Goal: Task Accomplishment & Management: Manage account settings

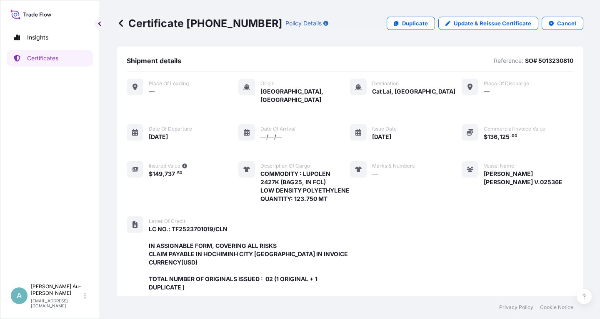
scroll to position [246, 0]
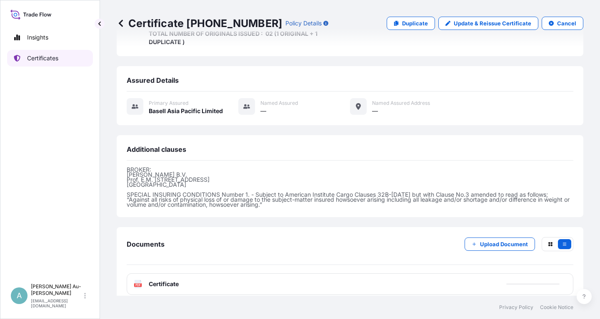
click at [61, 61] on link "Certificates" at bounding box center [50, 58] width 86 height 17
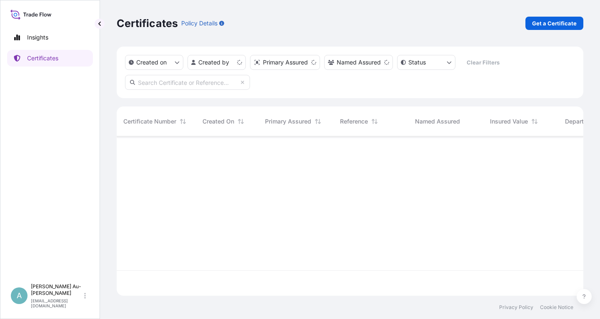
scroll to position [164, 467]
click at [180, 84] on input "text" at bounding box center [187, 82] width 125 height 15
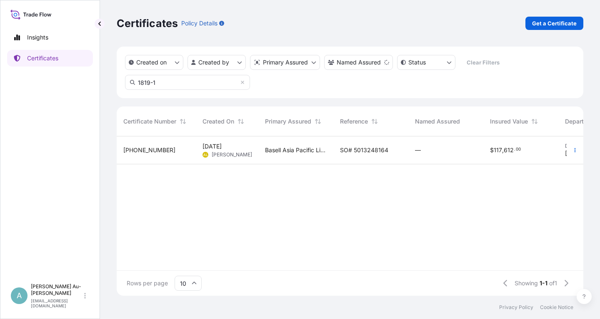
type input "1819-1"
click at [364, 152] on span "SO# 5013248164" at bounding box center [364, 150] width 48 height 8
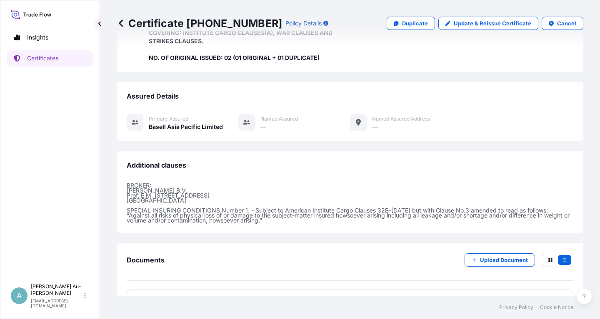
scroll to position [221, 0]
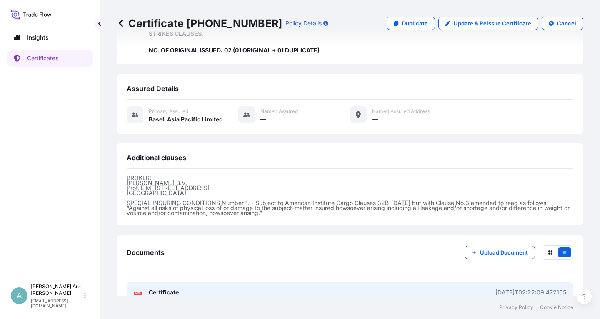
click at [273, 282] on link "PDF Certificate [DATE]T02:22:09.472165" at bounding box center [350, 293] width 447 height 22
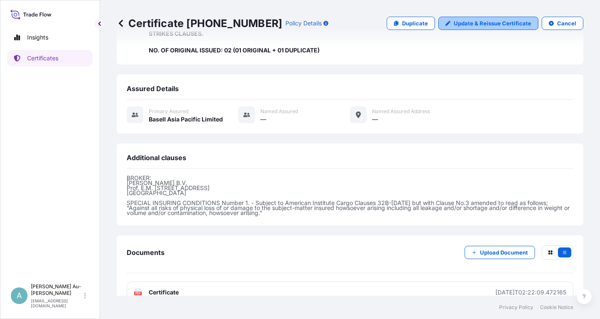
click at [491, 22] on p "Update & Reissue Certificate" at bounding box center [492, 23] width 77 height 8
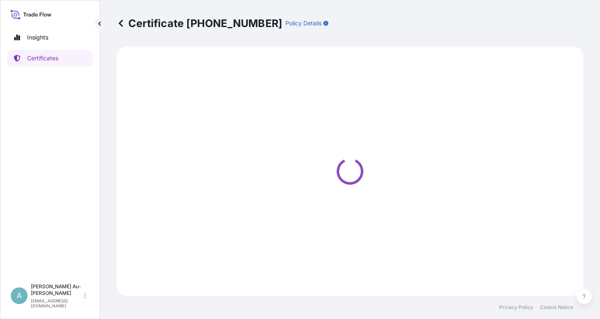
select select "Sea"
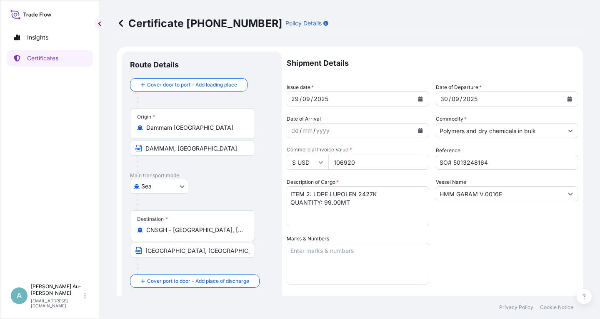
select select "32034"
click at [418, 101] on icon "Calendar" at bounding box center [420, 99] width 5 height 5
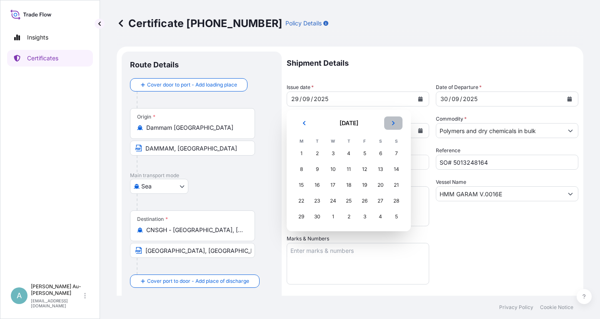
click at [394, 124] on icon "Next" at bounding box center [393, 123] width 5 height 5
click at [350, 155] on div "2" at bounding box center [348, 153] width 15 height 15
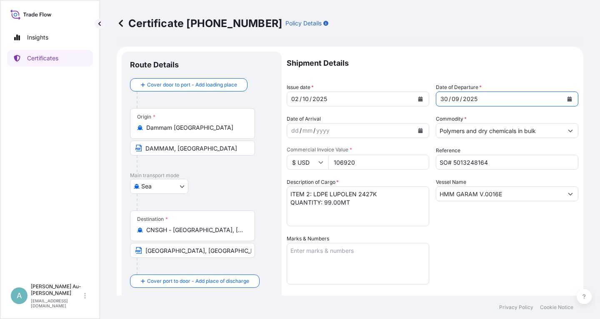
click at [571, 96] on button "Calendar" at bounding box center [569, 98] width 13 height 13
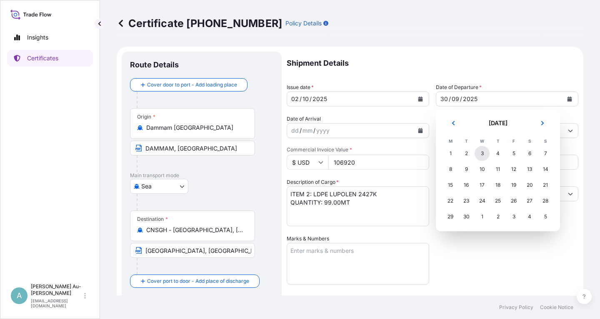
click at [484, 155] on div "3" at bounding box center [481, 153] width 15 height 15
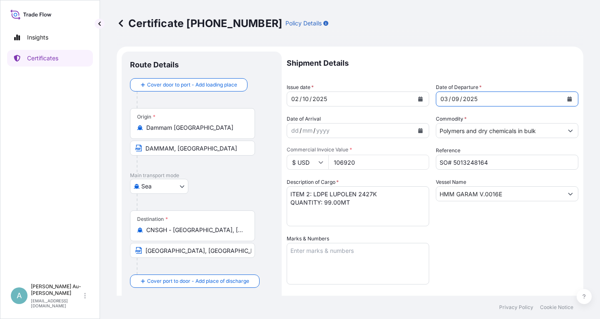
drag, startPoint x: 479, startPoint y: 231, endPoint x: 487, endPoint y: 230, distance: 7.5
click at [487, 230] on div "Shipment Details Issue date * [DATE] Date of Departure * [DATE] Date of Arrival…" at bounding box center [433, 266] width 292 height 429
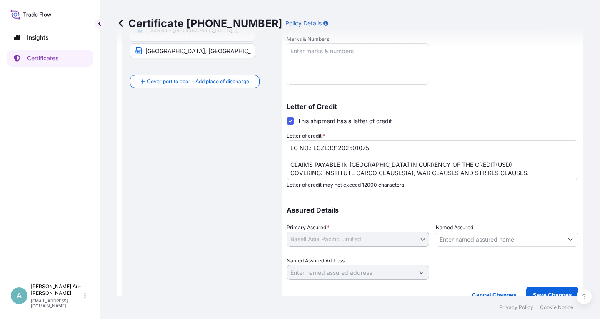
scroll to position [207, 0]
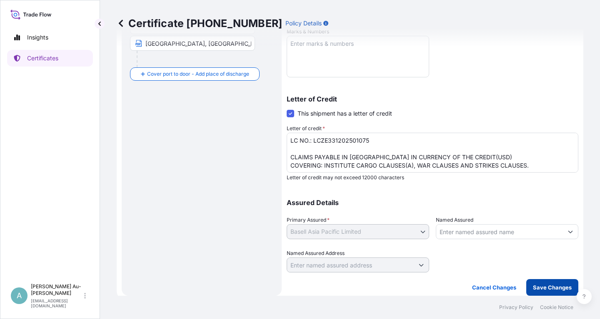
click at [558, 288] on p "Save Changes" at bounding box center [552, 288] width 39 height 8
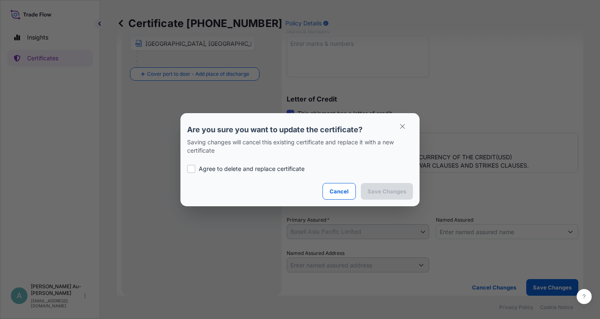
click at [243, 169] on p "Agree to delete and replace certificate" at bounding box center [252, 169] width 106 height 8
checkbox input "true"
click at [379, 193] on p "Save Changes" at bounding box center [386, 191] width 39 height 8
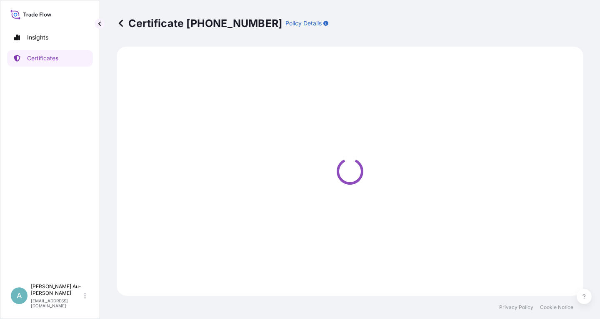
select select "Sea"
select select "32034"
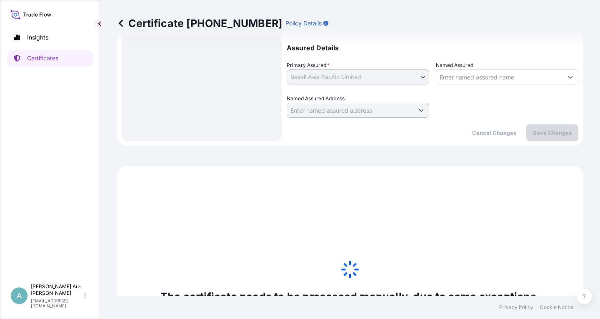
scroll to position [363, 0]
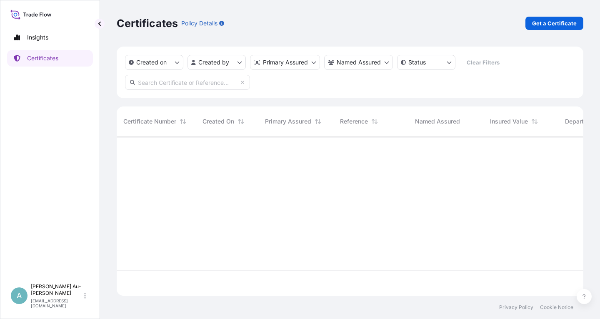
scroll to position [164, 467]
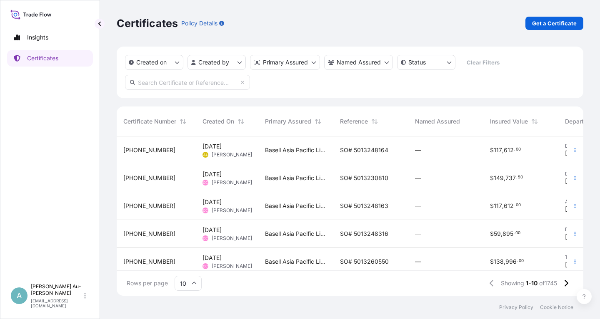
click at [196, 85] on input "text" at bounding box center [187, 82] width 125 height 15
click at [312, 155] on div "Basell Asia Pacific Limited" at bounding box center [295, 151] width 75 height 28
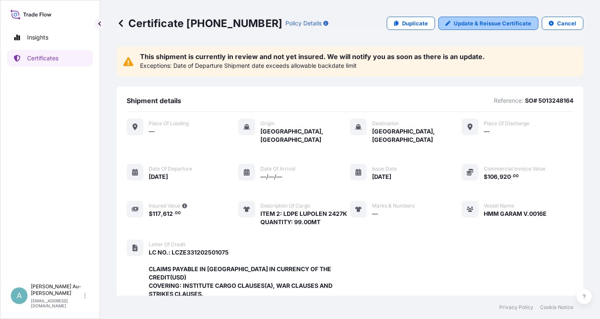
click at [480, 23] on p "Update & Reissue Certificate" at bounding box center [492, 23] width 77 height 8
select select "Sea"
select select "32034"
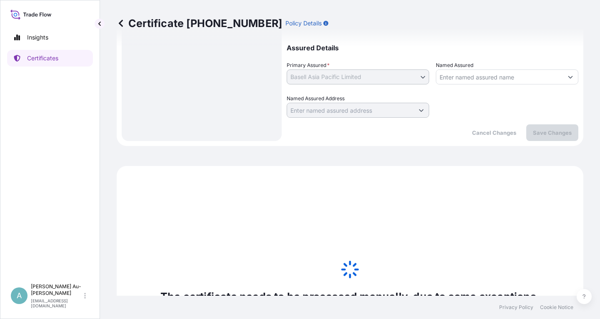
scroll to position [363, 0]
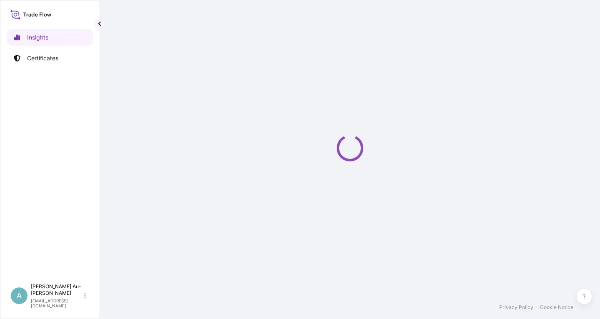
select select "2025"
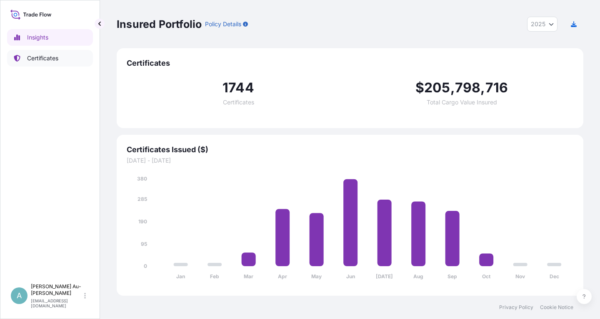
click at [45, 58] on p "Certificates" at bounding box center [42, 58] width 31 height 8
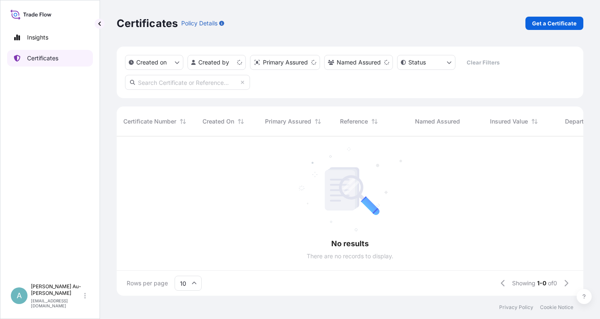
scroll to position [164, 467]
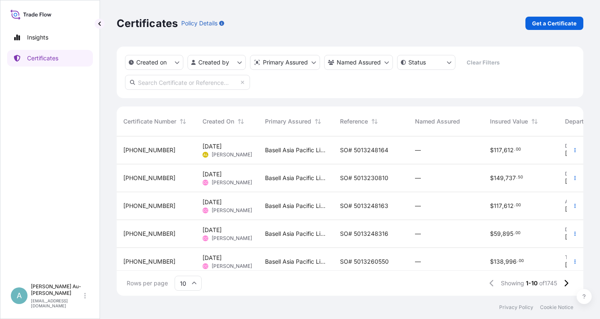
click at [372, 151] on span "SO# 5013248164" at bounding box center [364, 150] width 48 height 8
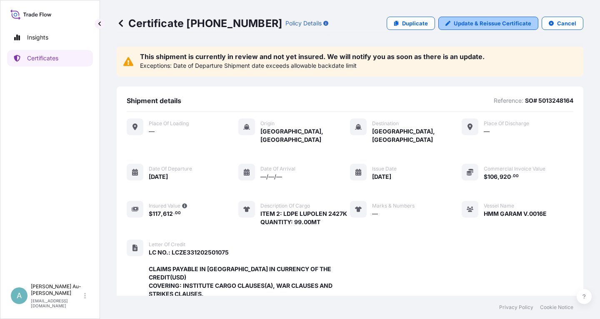
click at [476, 25] on p "Update & Reissue Certificate" at bounding box center [492, 23] width 77 height 8
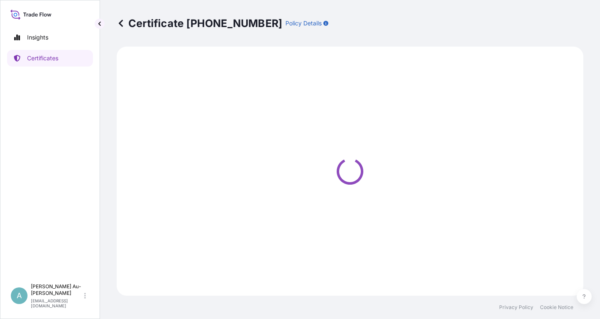
select select "Sea"
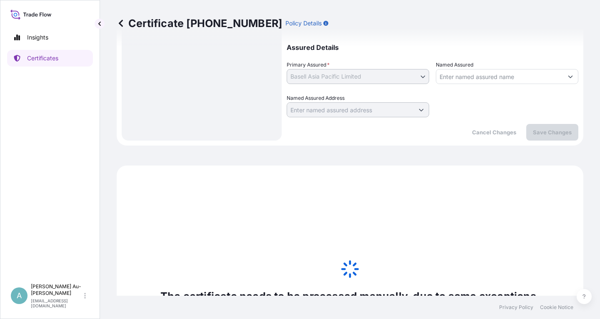
select select "32034"
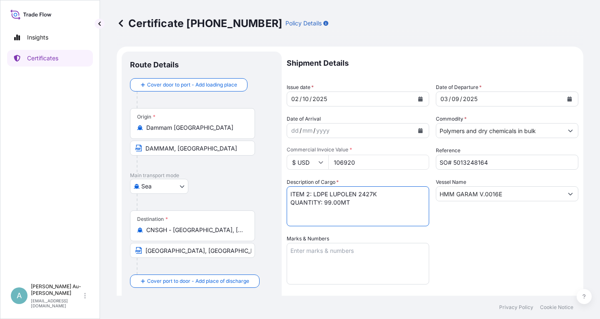
click at [568, 98] on icon "Calendar" at bounding box center [569, 99] width 5 height 5
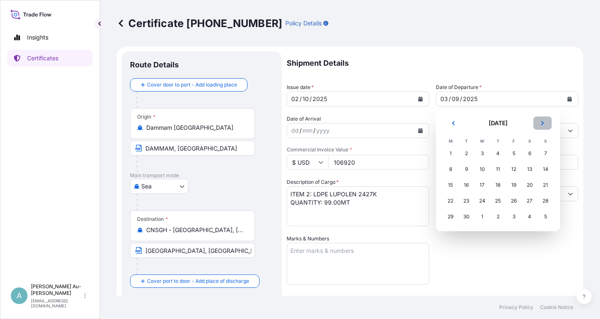
click at [544, 122] on icon "Next" at bounding box center [542, 123] width 5 height 5
click at [516, 154] on div "3" at bounding box center [513, 153] width 15 height 15
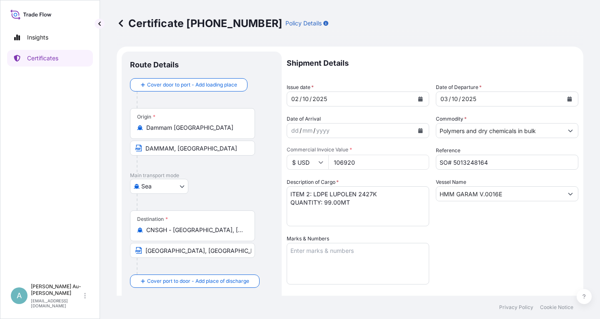
drag, startPoint x: 499, startPoint y: 243, endPoint x: 494, endPoint y: 237, distance: 7.1
click at [499, 240] on div "Shipment Details Issue date * 02 / 10 / 2025 Date of Departure * 03 / 10 / 2025…" at bounding box center [433, 266] width 292 height 429
drag, startPoint x: 457, startPoint y: 35, endPoint x: 429, endPoint y: 47, distance: 30.6
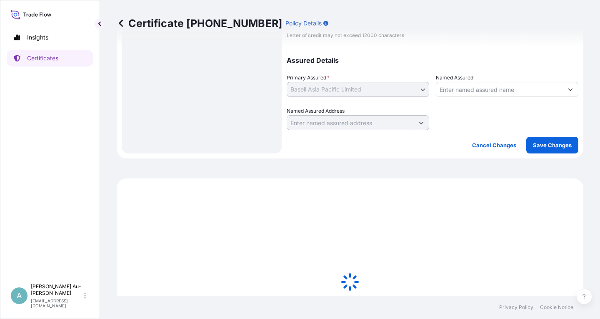
scroll to position [366, 0]
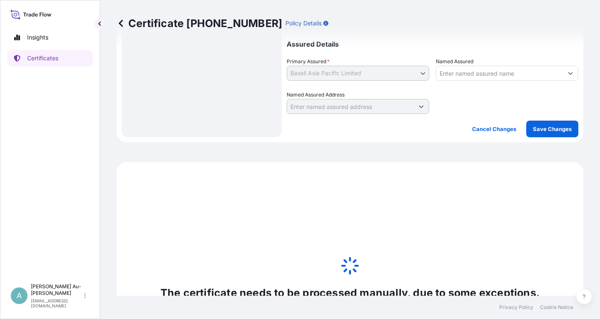
click at [348, 256] on icon at bounding box center [349, 266] width 21 height 21
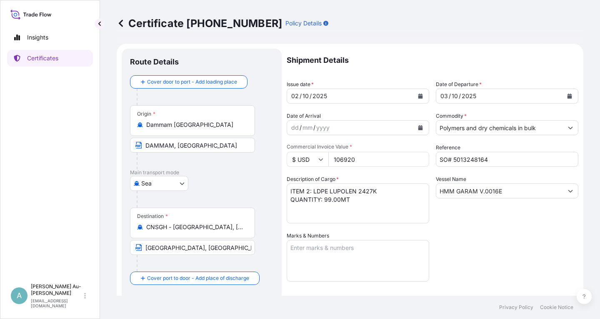
scroll to position [0, 0]
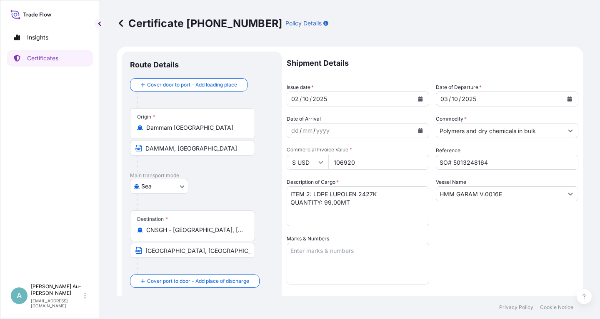
click at [421, 100] on icon "Calendar" at bounding box center [420, 99] width 5 height 5
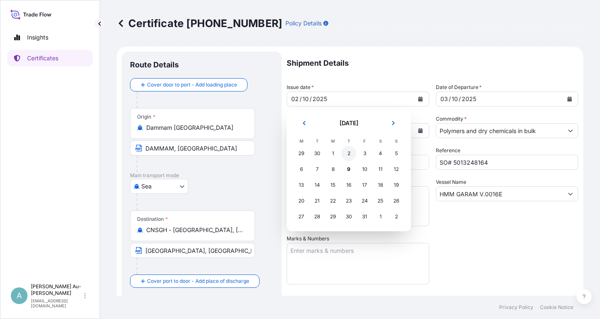
click at [349, 155] on div "2" at bounding box center [348, 153] width 15 height 15
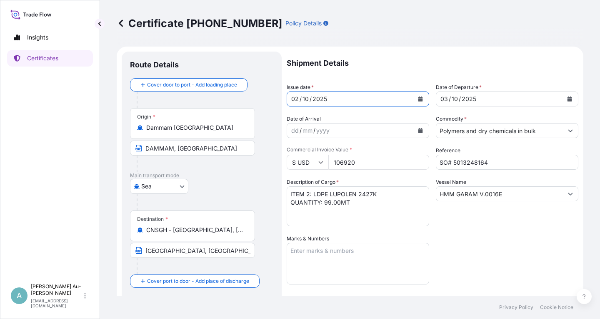
click at [569, 99] on icon "Calendar" at bounding box center [569, 99] width 5 height 5
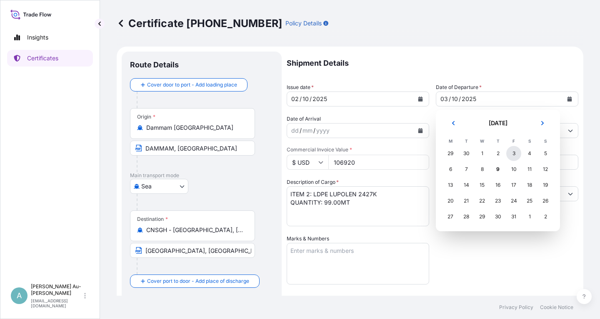
click at [515, 155] on div "3" at bounding box center [513, 153] width 15 height 15
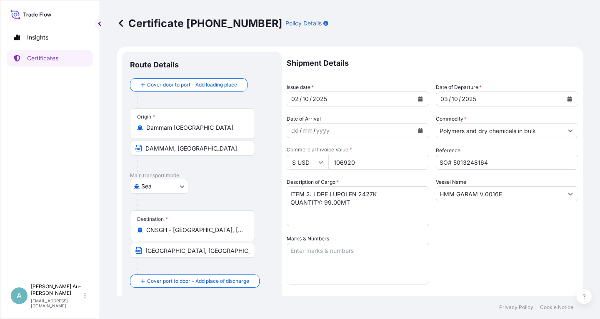
click at [524, 247] on div "Shipment Details Issue date * 02 / 10 / 2025 Date of Departure * 03 / 10 / 2025…" at bounding box center [433, 266] width 292 height 429
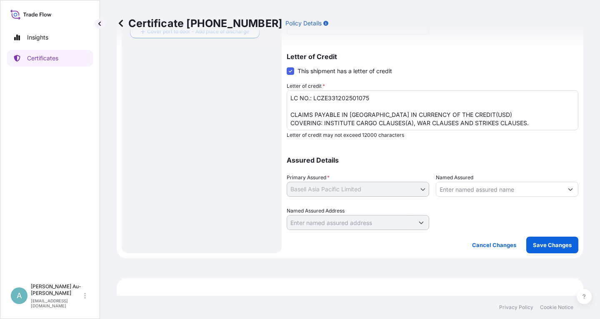
scroll to position [366, 0]
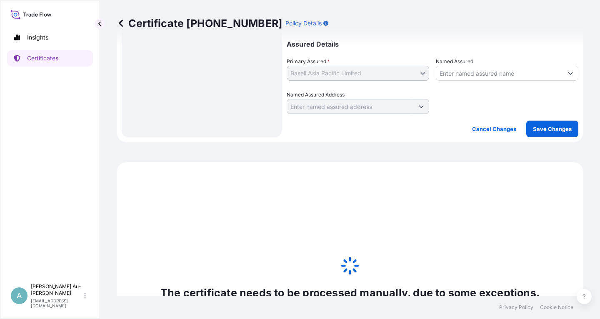
click at [448, 287] on p "The certificate needs to be processed manually, due to some exceptions." at bounding box center [349, 293] width 379 height 13
click at [46, 61] on p "Certificates" at bounding box center [42, 58] width 31 height 8
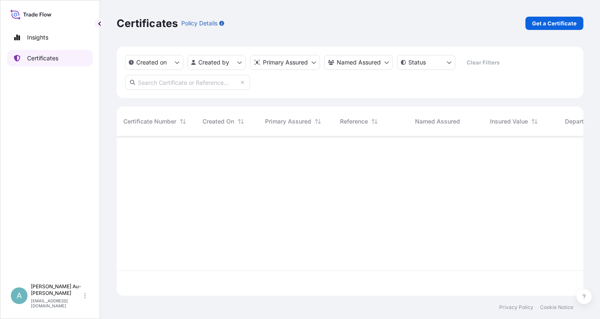
scroll to position [164, 467]
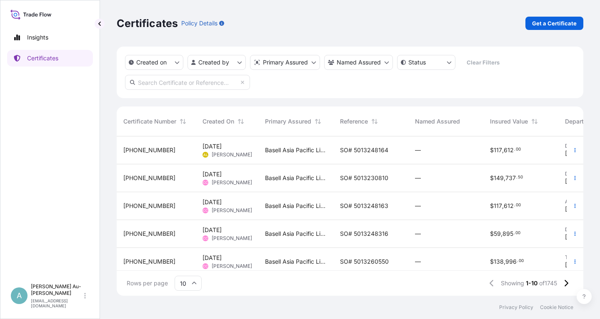
click at [369, 153] on span "SO# 5013248164" at bounding box center [364, 150] width 48 height 8
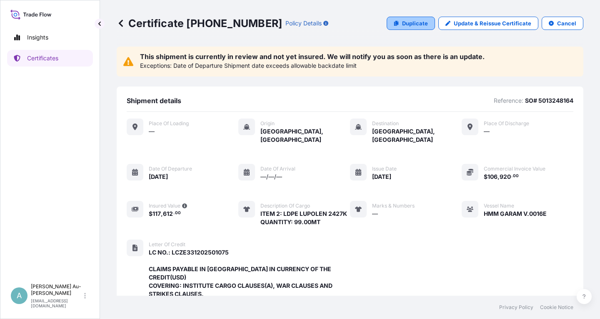
click at [412, 26] on p "Duplicate" at bounding box center [415, 23] width 26 height 8
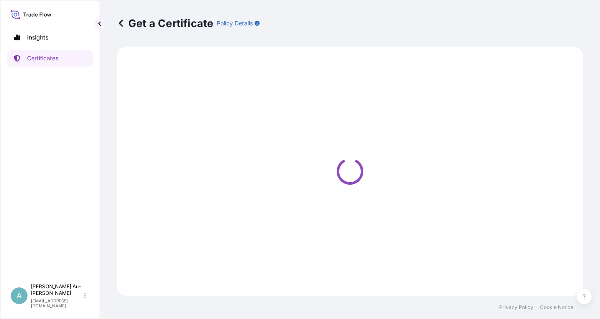
select select "Sea"
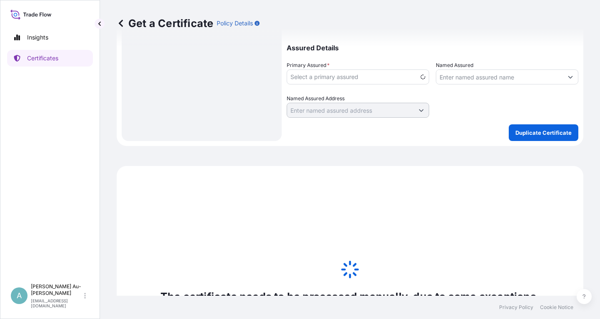
scroll to position [363, 0]
select select "32034"
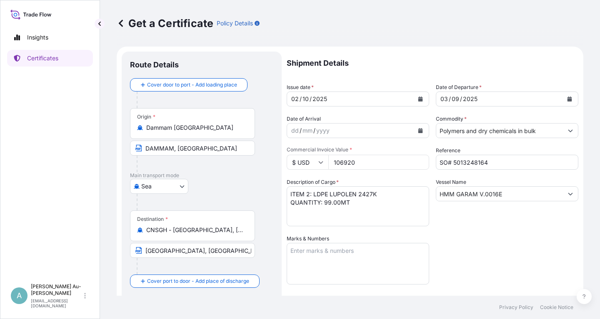
scroll to position [200, 0]
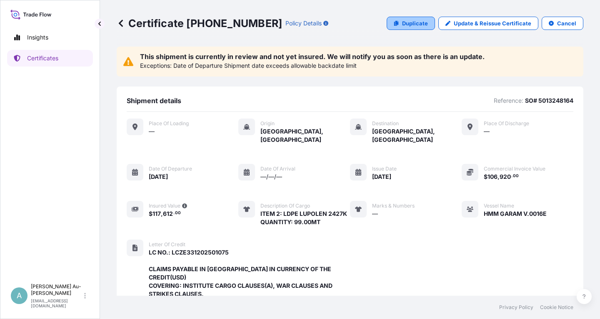
click at [419, 24] on p "Duplicate" at bounding box center [415, 23] width 26 height 8
select select "Sea"
select select "32034"
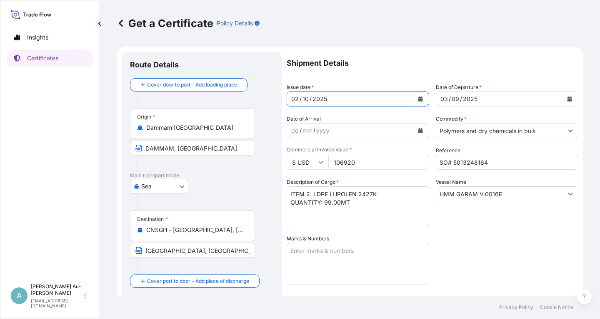
click at [419, 99] on icon "Calendar" at bounding box center [420, 99] width 5 height 5
click at [571, 101] on icon "Calendar" at bounding box center [569, 99] width 5 height 5
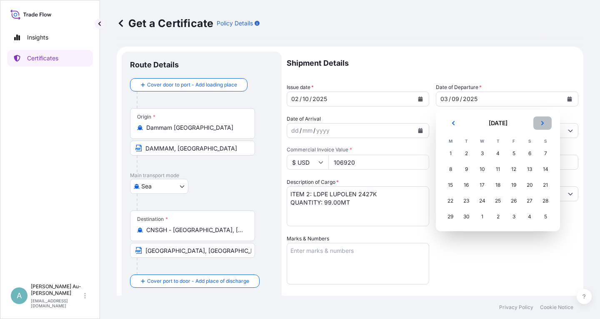
click at [543, 122] on icon "Next" at bounding box center [542, 123] width 2 height 4
click at [514, 156] on div "3" at bounding box center [513, 153] width 15 height 15
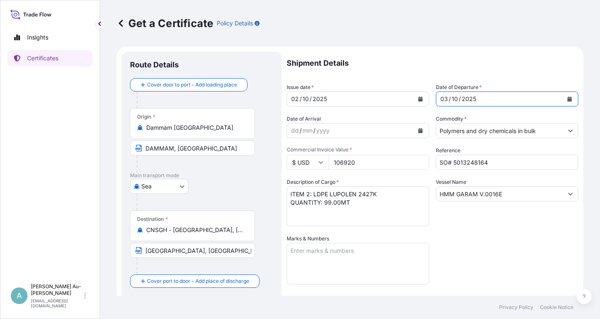
drag, startPoint x: 505, startPoint y: 243, endPoint x: 510, endPoint y: 238, distance: 7.4
click at [510, 238] on div "Shipment Details Issue date * 02 / 10 / 2025 Date of Departure * 03 / 10 / 2025…" at bounding box center [433, 266] width 292 height 429
drag, startPoint x: 472, startPoint y: 240, endPoint x: 465, endPoint y: 237, distance: 7.1
click at [470, 240] on div "Shipment Details Issue date * 02 / 10 / 2025 Date of Departure * 03 / 10 / 2025…" at bounding box center [433, 266] width 292 height 429
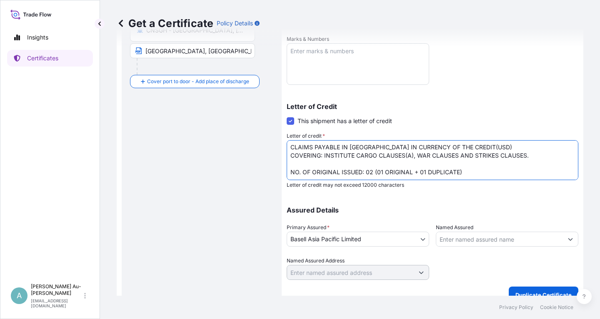
scroll to position [366, 0]
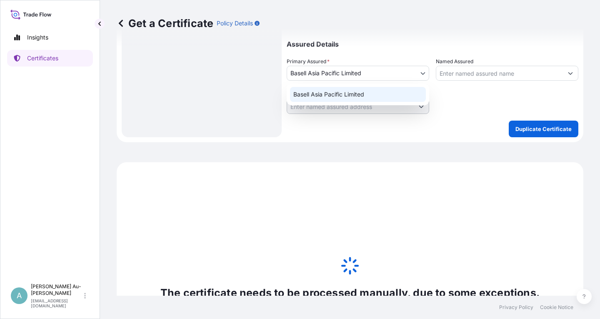
click at [424, 73] on body "Insights Certificates A Alice Au-yeung aauyeung+lyondell@tradetechnologies.com …" at bounding box center [300, 159] width 600 height 319
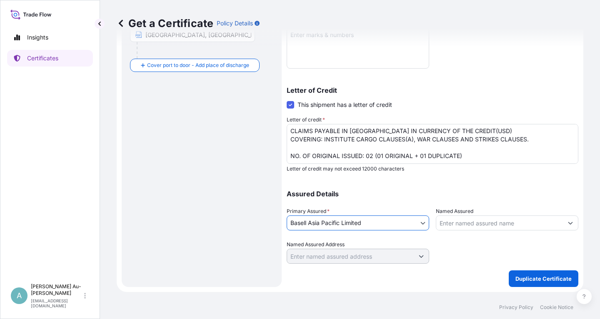
scroll to position [66, 0]
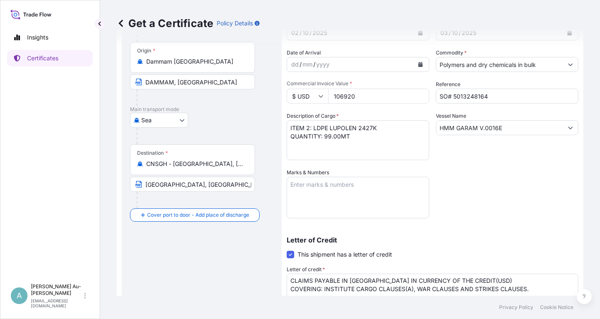
click at [498, 159] on div "Vessel Name HMM GARAM V.0016E" at bounding box center [507, 136] width 142 height 48
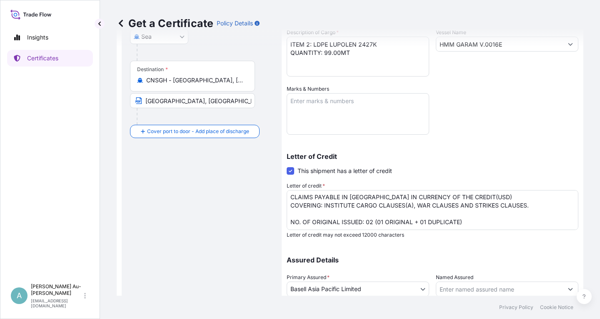
scroll to position [350, 0]
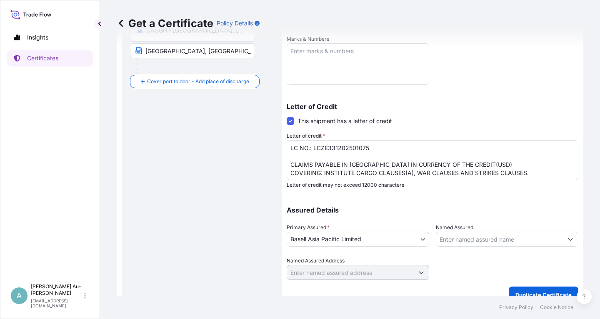
scroll to position [366, 0]
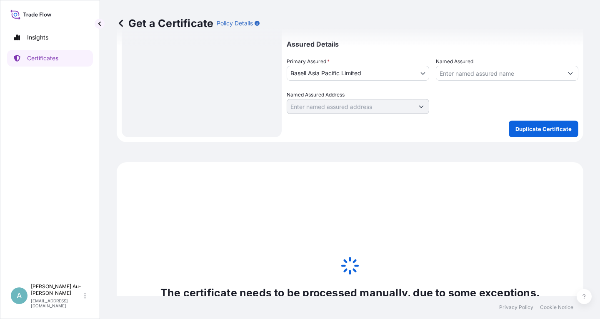
click at [346, 256] on icon at bounding box center [349, 266] width 21 height 21
click at [346, 287] on p "The certificate needs to be processed manually, due to some exceptions." at bounding box center [349, 293] width 379 height 13
click at [476, 287] on p "The certificate needs to be processed manually, due to some exceptions." at bounding box center [349, 293] width 379 height 13
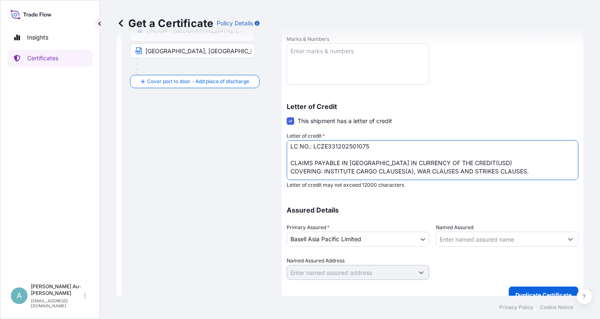
scroll to position [1, 0]
click at [289, 147] on textarea "LC NO.: LCZE331202501075 CLAIMS PAYABLE IN [GEOGRAPHIC_DATA] IN CURRENCY OF THE…" at bounding box center [433, 160] width 292 height 40
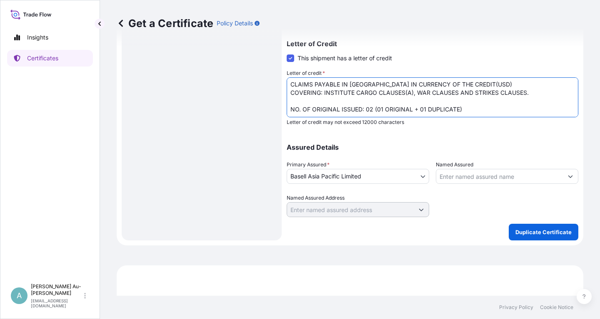
scroll to position [216, 0]
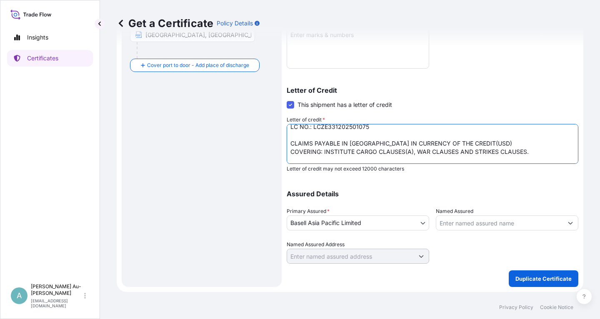
scroll to position [0, 0]
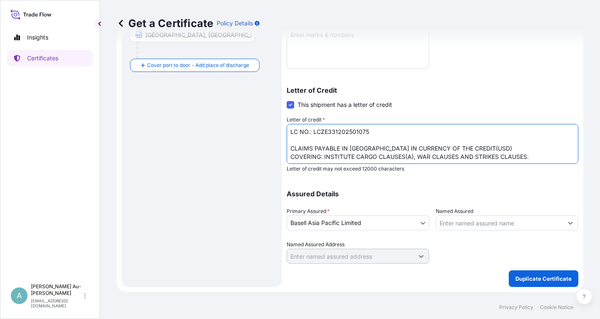
drag, startPoint x: 287, startPoint y: 132, endPoint x: 390, endPoint y: 128, distance: 102.9
click at [390, 128] on textarea "LC NO.: LCZE331202501075 CLAIMS PAYABLE IN [GEOGRAPHIC_DATA] IN CURRENCY OF THE…" at bounding box center [433, 144] width 292 height 40
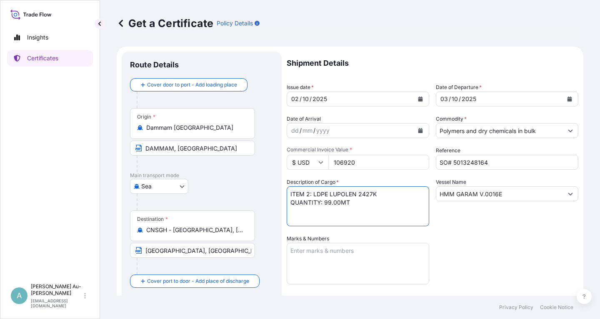
drag, startPoint x: 289, startPoint y: 193, endPoint x: 357, endPoint y: 205, distance: 68.1
click at [357, 205] on textarea "ITEM 2: LDPE LUPOLEN 2427K QUANTITY: 99.00MT" at bounding box center [358, 207] width 142 height 40
drag, startPoint x: 505, startPoint y: 194, endPoint x: 417, endPoint y: 194, distance: 87.5
click at [436, 200] on input "HMM GARAM V.0016E" at bounding box center [499, 194] width 127 height 15
click at [555, 227] on div "Shipment Details Issue date * 02 / 10 / 2025 Date of Departure * 03 / 10 / 2025…" at bounding box center [433, 266] width 292 height 429
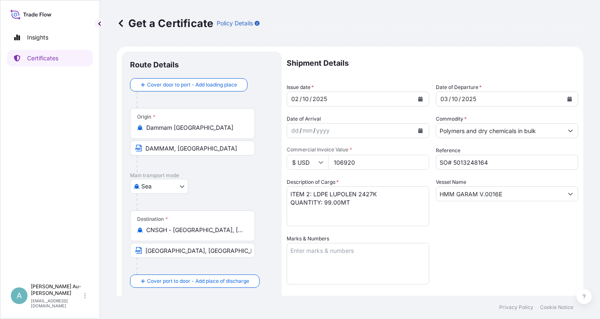
drag, startPoint x: 358, startPoint y: 163, endPoint x: 332, endPoint y: 166, distance: 26.0
click at [332, 166] on input "106920" at bounding box center [378, 162] width 101 height 15
click at [167, 206] on div at bounding box center [205, 202] width 137 height 17
drag, startPoint x: 488, startPoint y: 162, endPoint x: 416, endPoint y: 168, distance: 72.7
click at [436, 167] on input "SO# 5013248164" at bounding box center [507, 162] width 142 height 15
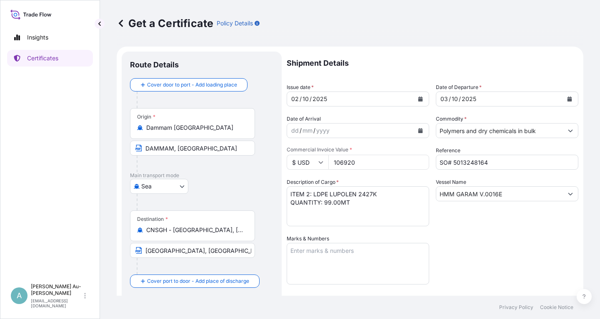
click at [160, 163] on div at bounding box center [196, 164] width 118 height 17
drag, startPoint x: 221, startPoint y: 147, endPoint x: 138, endPoint y: 154, distance: 83.2
click at [138, 154] on input "DAMMAM, [GEOGRAPHIC_DATA]" at bounding box center [192, 148] width 125 height 15
click at [151, 246] on input "[GEOGRAPHIC_DATA], [GEOGRAPHIC_DATA]" at bounding box center [192, 250] width 125 height 15
drag, startPoint x: 203, startPoint y: 249, endPoint x: 134, endPoint y: 252, distance: 69.6
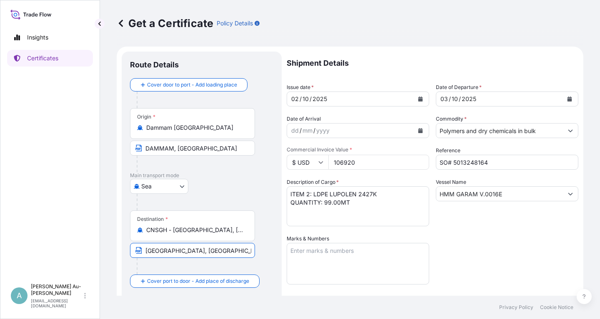
click at [134, 252] on input "[GEOGRAPHIC_DATA], [GEOGRAPHIC_DATA]" at bounding box center [192, 250] width 125 height 15
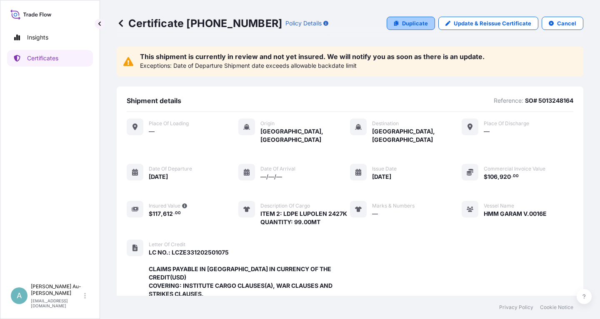
click at [420, 27] on p "Duplicate" at bounding box center [415, 23] width 26 height 8
select select "Sea"
select select "32034"
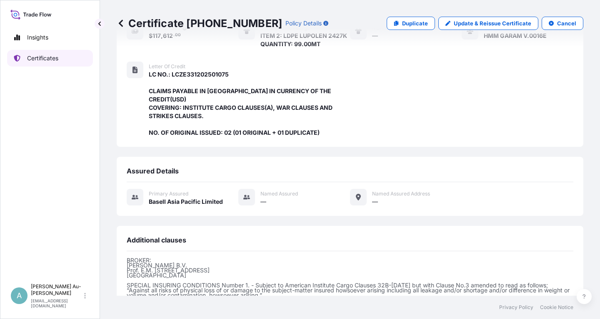
click at [45, 61] on p "Certificates" at bounding box center [42, 58] width 31 height 8
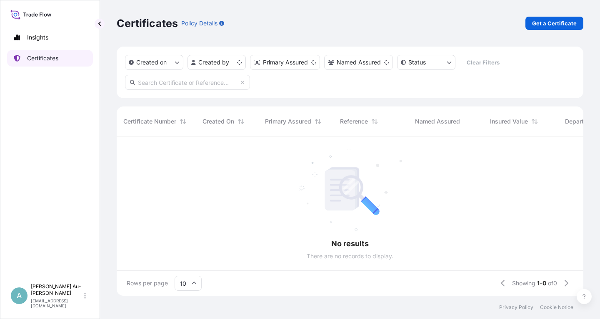
scroll to position [164, 467]
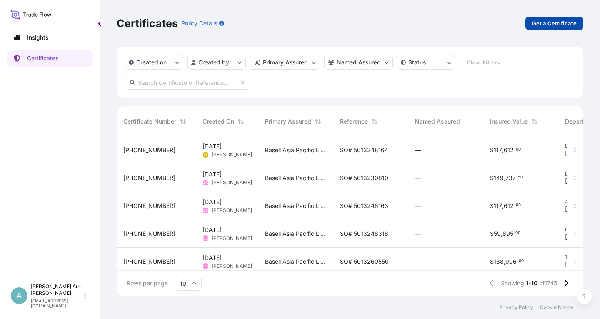
click at [544, 24] on p "Get a Certificate" at bounding box center [554, 23] width 45 height 8
select select "Sea"
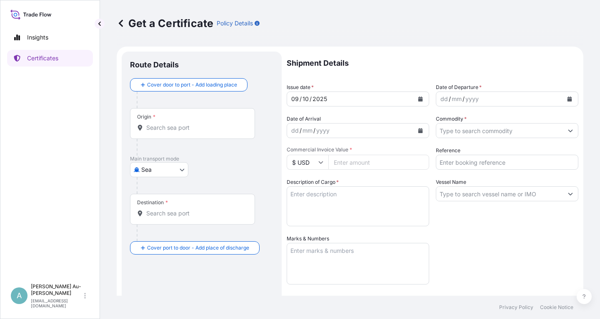
click at [419, 100] on icon "Calendar" at bounding box center [420, 99] width 5 height 5
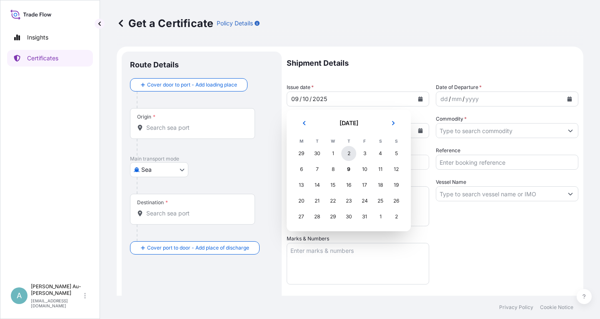
click at [345, 155] on div "2" at bounding box center [348, 153] width 15 height 15
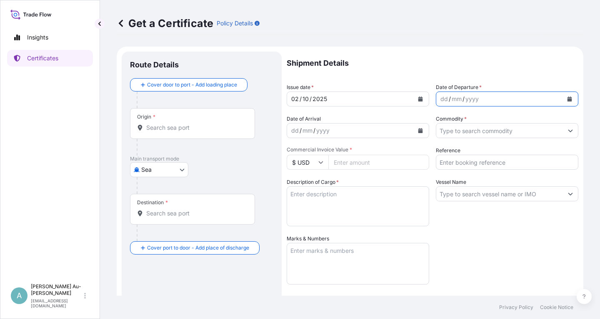
click at [570, 102] on button "Calendar" at bounding box center [569, 98] width 13 height 13
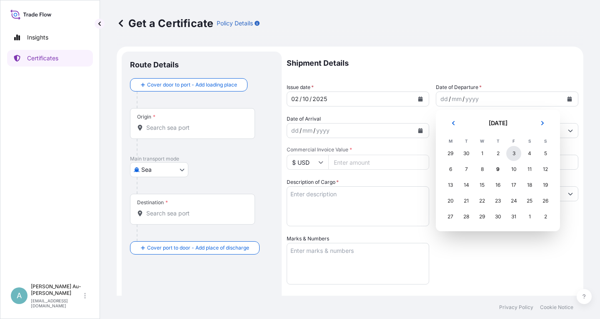
click at [510, 154] on div "3" at bounding box center [513, 153] width 15 height 15
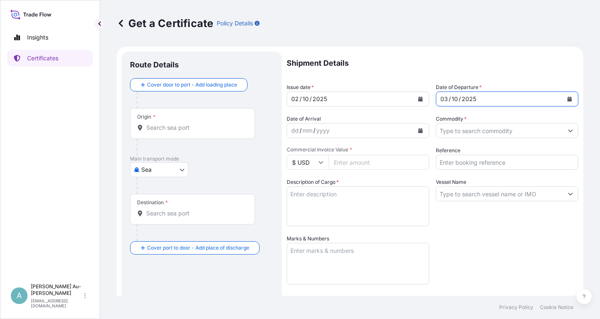
click at [569, 134] on button "Show suggestions" at bounding box center [570, 130] width 15 height 15
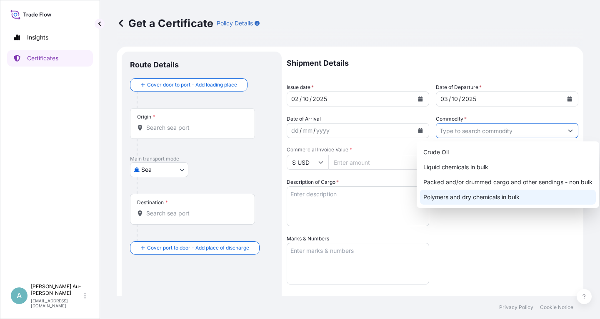
click at [459, 200] on div "Polymers and dry chemicals in bulk" at bounding box center [508, 197] width 176 height 15
type input "Polymers and dry chemicals in bulk"
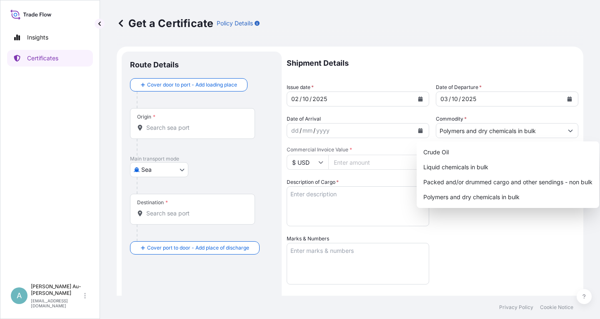
click at [561, 222] on div "Vessel Name" at bounding box center [507, 202] width 142 height 48
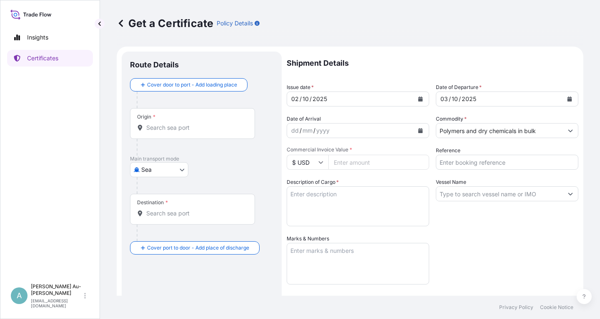
click at [357, 163] on input "Commercial Invoice Value *" at bounding box center [378, 162] width 101 height 15
paste input "106920"
type input "106920"
click at [456, 162] on input "Reference" at bounding box center [507, 162] width 142 height 15
paste input "SO# 5013248164"
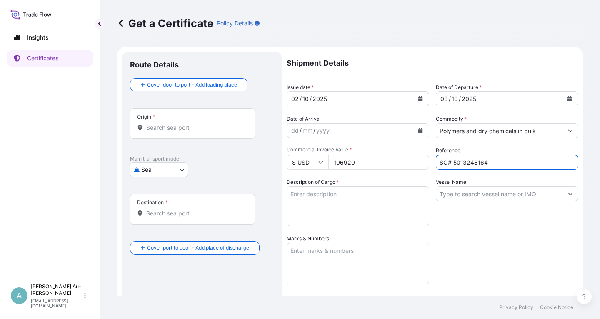
type input "SO# 5013248164"
click at [452, 192] on input "Vessel Name" at bounding box center [499, 194] width 127 height 15
paste input "HMM GARAM V.0016E"
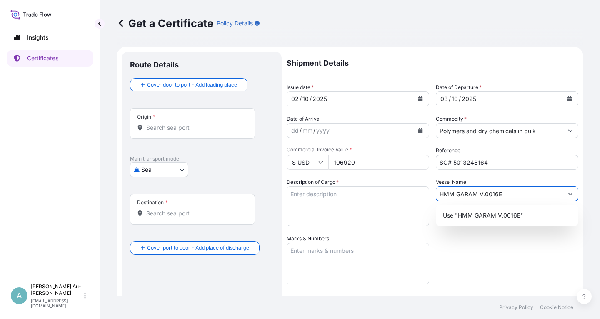
type input "HMM GARAM V.0016E"
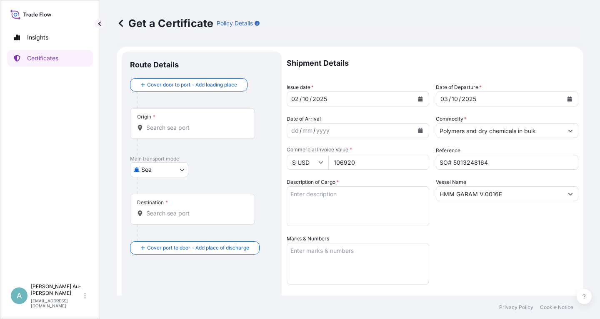
click at [472, 237] on div "Shipment Details Issue date * 02 / 10 / 2025 Date of Departure * 03 / 10 / 2025…" at bounding box center [433, 234] width 292 height 365
click at [329, 202] on textarea "Description of Cargo *" at bounding box center [358, 207] width 142 height 40
paste textarea "ITEM 2: LDPE LUPOLEN 2427K QUANTITY: 99.00MT"
type textarea "ITEM 2: LDPE LUPOLEN 2427K QUANTITY: 99.00MT"
click at [482, 236] on div "Shipment Details Issue date * 02 / 10 / 2025 Date of Departure * 03 / 10 / 2025…" at bounding box center [433, 234] width 292 height 365
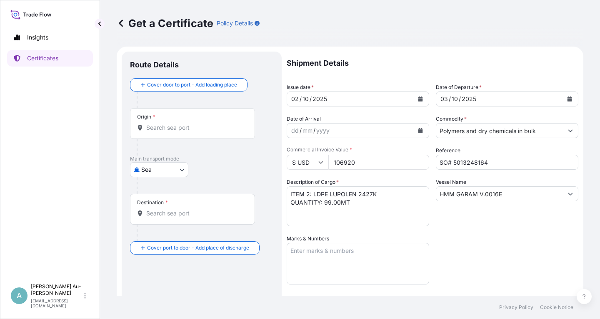
scroll to position [144, 0]
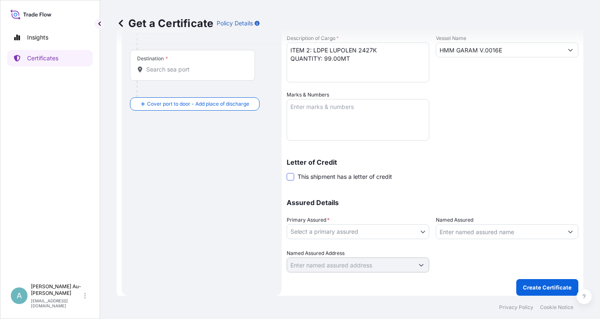
click at [291, 177] on span at bounding box center [290, 176] width 7 height 7
click at [287, 172] on input "This shipment has a letter of credit" at bounding box center [287, 172] width 0 height 0
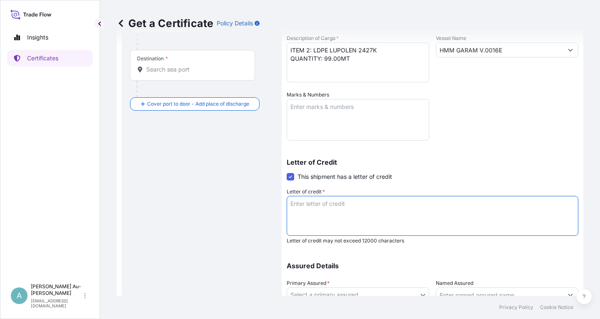
click at [314, 214] on textarea "Letter of credit *" at bounding box center [433, 216] width 292 height 40
paste textarea "LC NO.: LCZE331202501075 CLAIMS PAYABLE IN [GEOGRAPHIC_DATA] IN CURRENCY OF THE…"
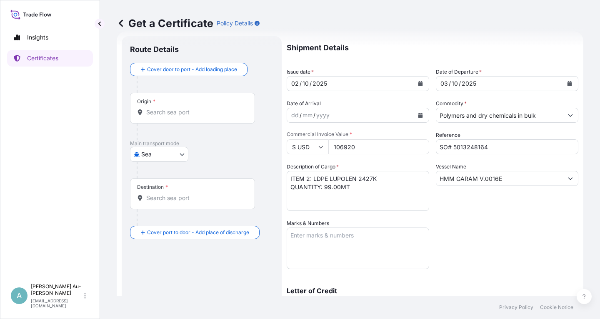
scroll to position [0, 0]
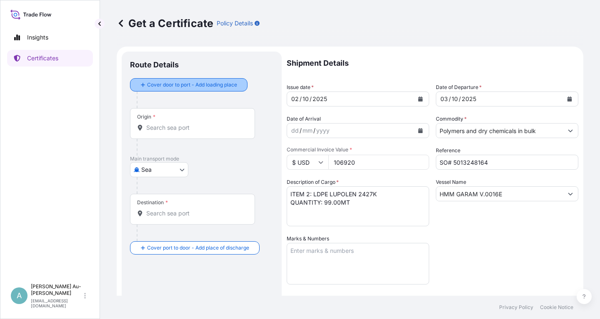
type textarea "LC NO.: LCZE331202501075 CLAIMS PAYABLE IN [GEOGRAPHIC_DATA] IN CURRENCY OF THE…"
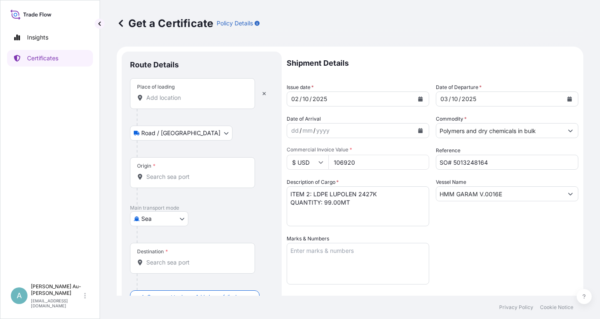
click at [165, 105] on div "Place of loading" at bounding box center [192, 93] width 125 height 31
click at [165, 102] on input "Place of loading" at bounding box center [195, 98] width 98 height 8
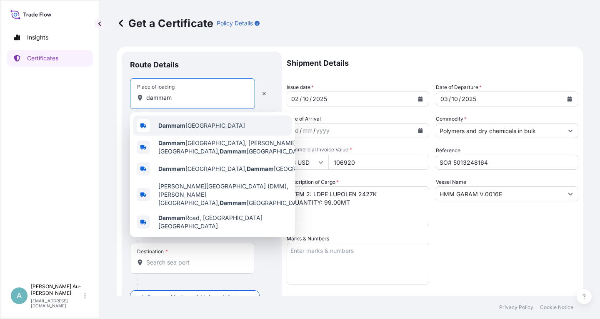
click at [191, 126] on span "Dammam Saudi Arabia" at bounding box center [201, 126] width 87 height 8
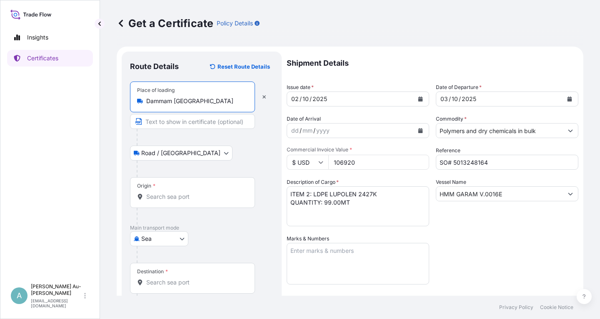
type input "Dammam [GEOGRAPHIC_DATA]"
click at [176, 126] on input "Text to appear on certificate" at bounding box center [192, 121] width 125 height 15
drag, startPoint x: 492, startPoint y: 241, endPoint x: 475, endPoint y: 235, distance: 17.9
click at [488, 240] on div "Shipment Details Issue date * 02 / 10 / 2025 Date of Departure * 03 / 10 / 2025…" at bounding box center [433, 266] width 292 height 429
click at [199, 122] on input "Text to appear on certificate" at bounding box center [192, 121] width 125 height 15
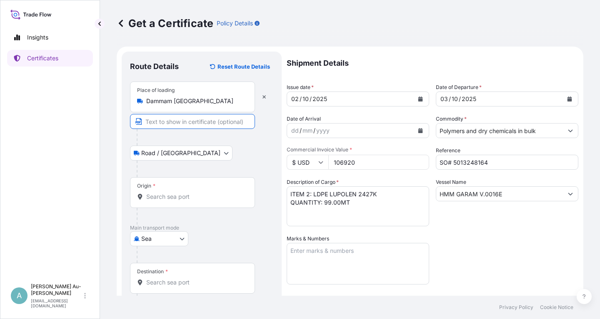
paste input "DAMMAM, [GEOGRAPHIC_DATA]"
type input "DAMMAM, [GEOGRAPHIC_DATA]"
click at [237, 162] on div at bounding box center [205, 169] width 137 height 17
click at [182, 154] on body "Insights Certificates A Alice Au-yeung aauyeung+lyondell@tradetechnologies.com …" at bounding box center [300, 159] width 600 height 319
click at [231, 155] on div "Road / Inland Road / Inland" at bounding box center [201, 153] width 143 height 15
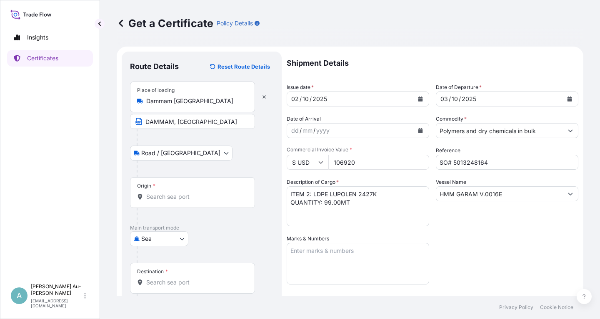
click at [234, 158] on div "Road / Inland Road / Inland" at bounding box center [201, 153] width 143 height 15
click at [164, 197] on input "Origin *" at bounding box center [195, 197] width 98 height 8
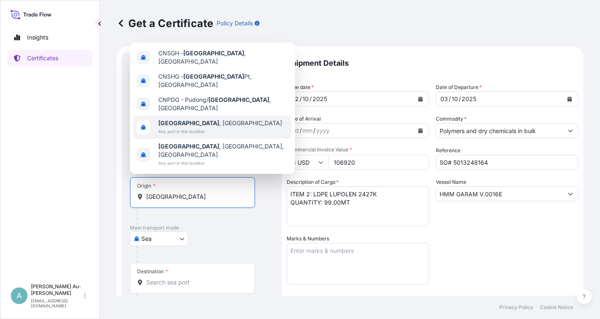
click at [192, 127] on span "Shanghai , China" at bounding box center [220, 123] width 124 height 8
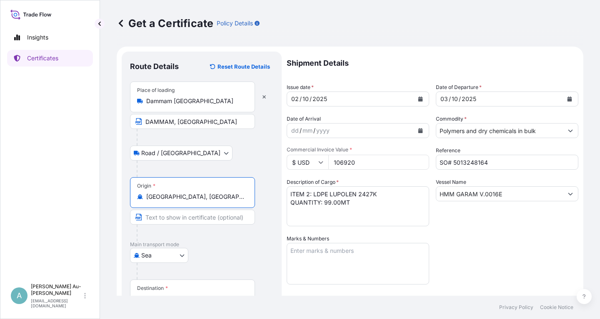
type input "[GEOGRAPHIC_DATA], [GEOGRAPHIC_DATA]"
click at [178, 219] on input "Text to appear on certificate" at bounding box center [192, 217] width 125 height 15
click at [472, 257] on div "Shipment Details Issue date * 02 / 10 / 2025 Date of Departure * 03 / 10 / 2025…" at bounding box center [433, 266] width 292 height 429
click at [166, 218] on input "Text to appear on certificate" at bounding box center [192, 217] width 125 height 15
paste input "[GEOGRAPHIC_DATA], [GEOGRAPHIC_DATA]"
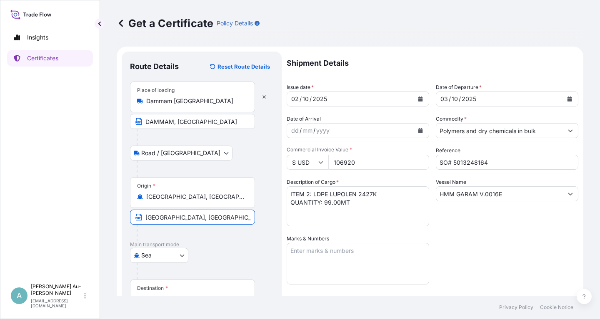
type input "[GEOGRAPHIC_DATA], [GEOGRAPHIC_DATA]"
click at [457, 236] on div "Shipment Details Issue date * 02 / 10 / 2025 Date of Departure * 03 / 10 / 2025…" at bounding box center [433, 266] width 292 height 429
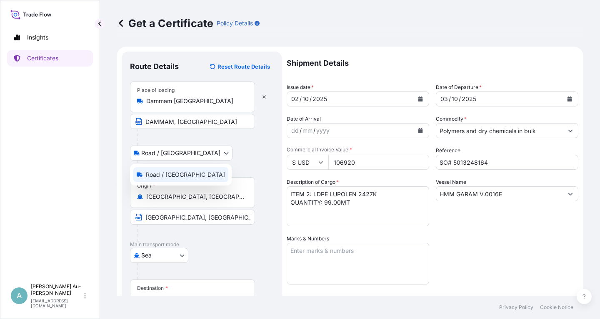
click at [180, 155] on body "Insights Certificates A Alice Au-yeung aauyeung+lyondell@tradetechnologies.com …" at bounding box center [300, 159] width 600 height 319
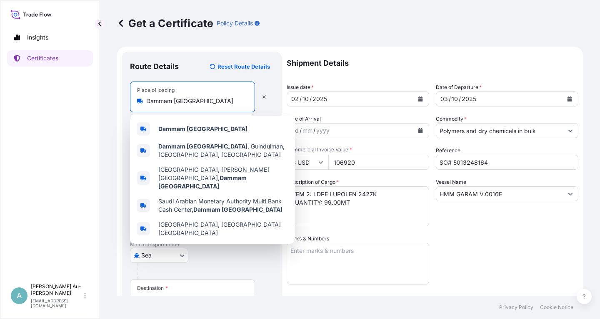
drag, startPoint x: 237, startPoint y: 100, endPoint x: 207, endPoint y: 100, distance: 30.0
click at [235, 100] on input "Dammam [GEOGRAPHIC_DATA]" at bounding box center [195, 101] width 98 height 8
click at [165, 67] on p "Route Details" at bounding box center [154, 67] width 49 height 10
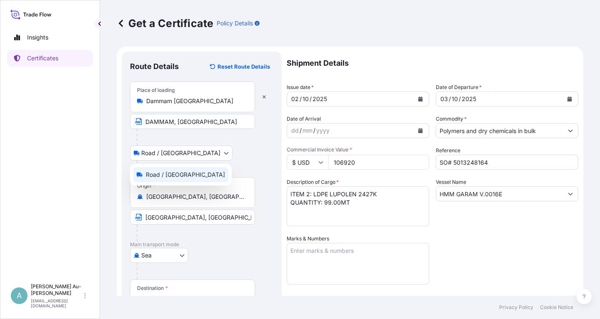
click at [136, 153] on body "5 options available. Insights Certificates A Alice Au-yeung aauyeung+lyondell@t…" at bounding box center [300, 159] width 600 height 319
click at [138, 153] on body "5 options available. Insights Certificates A Alice Au-yeung aauyeung+lyondell@t…" at bounding box center [300, 159] width 600 height 319
click at [181, 153] on body "Insights Certificates A Alice Au-yeung aauyeung+lyondell@tradetechnologies.com …" at bounding box center [300, 159] width 600 height 319
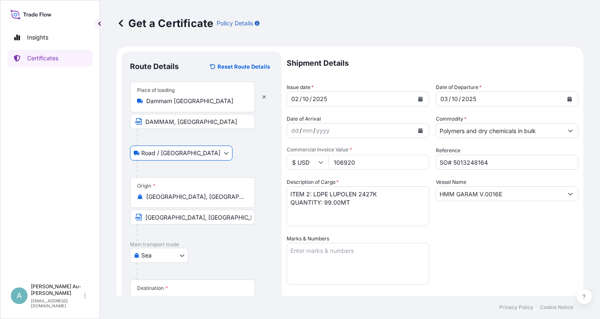
click at [237, 149] on div "Road / Inland Road / Inland" at bounding box center [201, 153] width 143 height 15
click at [485, 242] on div "Shipment Details Issue date * 02 / 10 / 2025 Date of Departure * 03 / 10 / 2025…" at bounding box center [433, 266] width 292 height 429
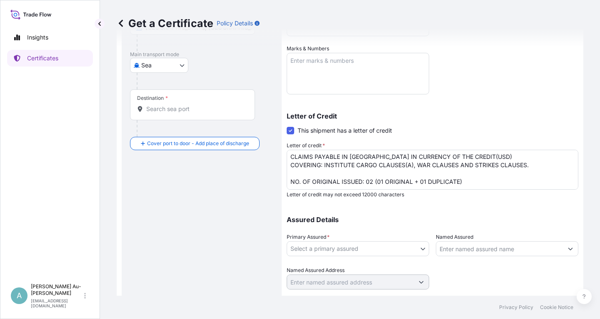
scroll to position [207, 0]
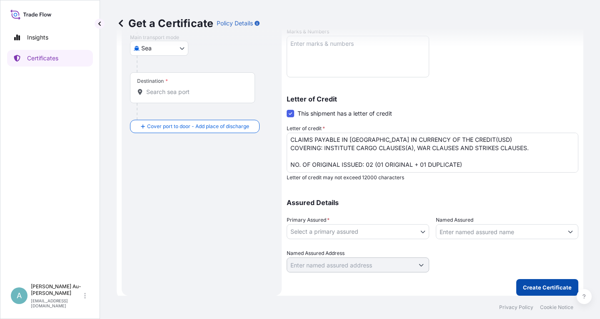
click at [532, 288] on p "Create Certificate" at bounding box center [547, 288] width 49 height 8
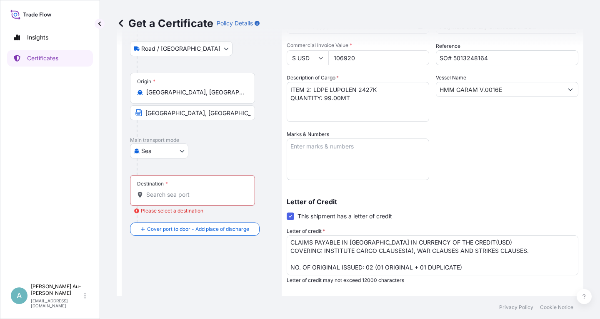
scroll to position [57, 0]
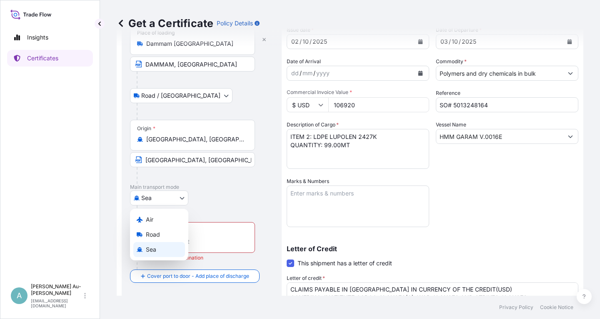
click at [181, 197] on body "Insights Certificates A Alice Au-yeung aauyeung+lyondell@tradetechnologies.com …" at bounding box center [300, 159] width 600 height 319
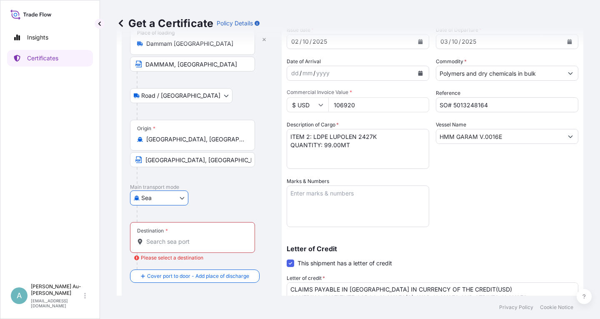
click at [237, 191] on div "Sea Air Road Sea" at bounding box center [201, 198] width 143 height 15
click at [194, 232] on div "Destination *" at bounding box center [192, 237] width 125 height 31
click at [194, 238] on input "Destination * Please select a destination" at bounding box center [195, 242] width 98 height 8
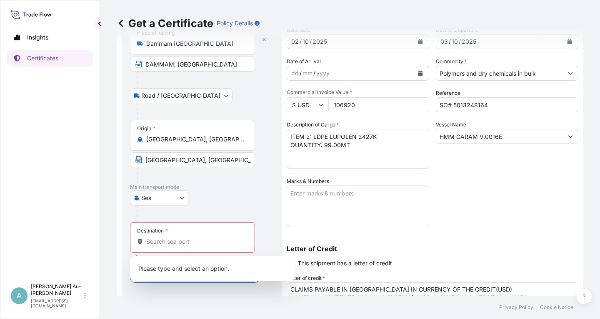
click at [262, 220] on div at bounding box center [205, 214] width 137 height 17
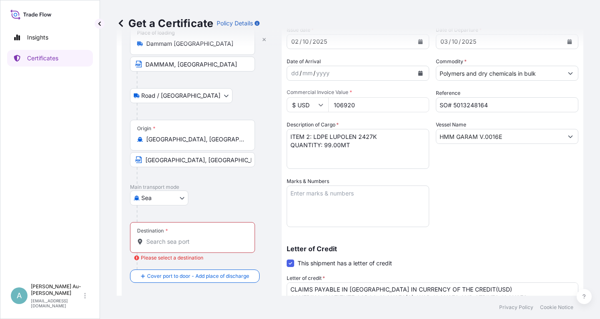
click at [206, 240] on input "Destination * Please select a destination" at bounding box center [195, 242] width 98 height 8
click at [226, 194] on div "Sea Air Road Sea" at bounding box center [201, 198] width 143 height 15
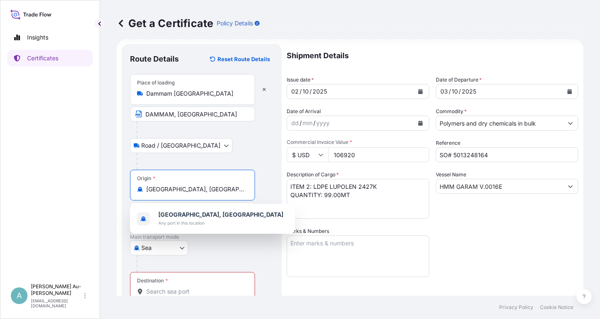
click at [195, 190] on input "[GEOGRAPHIC_DATA], [GEOGRAPHIC_DATA]" at bounding box center [195, 189] width 98 height 8
type input "S"
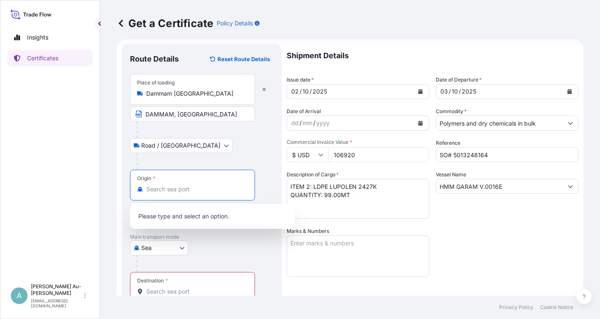
type input "[GEOGRAPHIC_DATA], [GEOGRAPHIC_DATA]"
click at [219, 148] on div "Road / Inland Road / Inland" at bounding box center [201, 145] width 143 height 15
drag, startPoint x: 195, startPoint y: 190, endPoint x: 141, endPoint y: 197, distance: 53.7
click at [146, 194] on input "[GEOGRAPHIC_DATA], [GEOGRAPHIC_DATA]" at bounding box center [190, 189] width 88 height 8
type input "[GEOGRAPHIC_DATA], [GEOGRAPHIC_DATA]"
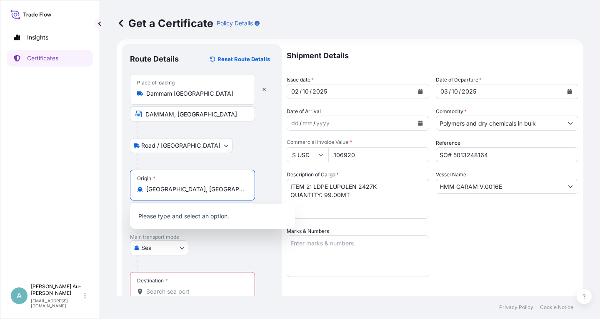
drag, startPoint x: 234, startPoint y: 152, endPoint x: 228, endPoint y: 154, distance: 6.1
click at [233, 152] on div "Road / Inland Road / Inland" at bounding box center [201, 145] width 143 height 15
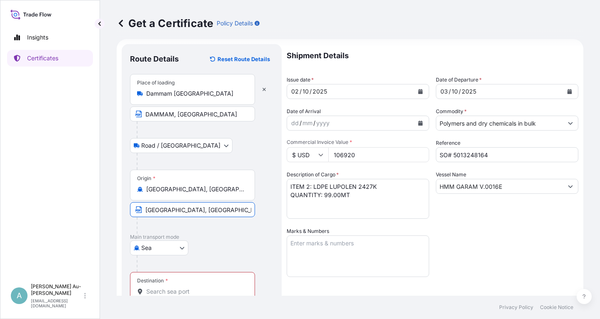
drag, startPoint x: 206, startPoint y: 212, endPoint x: 148, endPoint y: 214, distance: 57.9
click at [148, 214] on input "[GEOGRAPHIC_DATA], [GEOGRAPHIC_DATA]" at bounding box center [192, 209] width 125 height 15
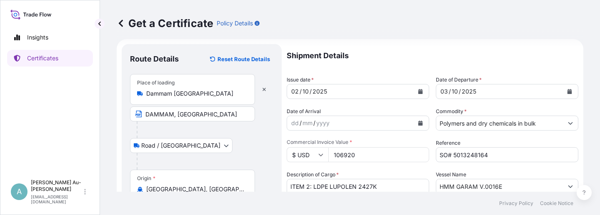
type input "S"
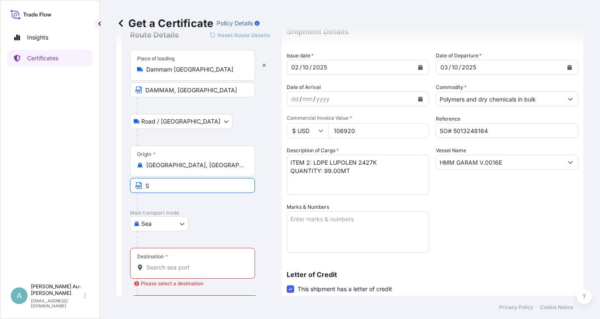
scroll to position [57, 0]
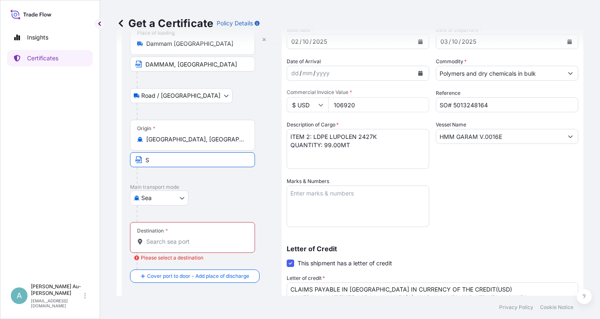
click at [154, 160] on input "S" at bounding box center [192, 159] width 125 height 15
click at [207, 188] on p "Main transport mode" at bounding box center [201, 187] width 143 height 7
drag, startPoint x: 145, startPoint y: 140, endPoint x: 179, endPoint y: 141, distance: 34.2
click at [179, 141] on div "[GEOGRAPHIC_DATA], [GEOGRAPHIC_DATA]" at bounding box center [192, 139] width 111 height 8
click at [187, 141] on input "[GEOGRAPHIC_DATA], [GEOGRAPHIC_DATA]" at bounding box center [195, 139] width 98 height 8
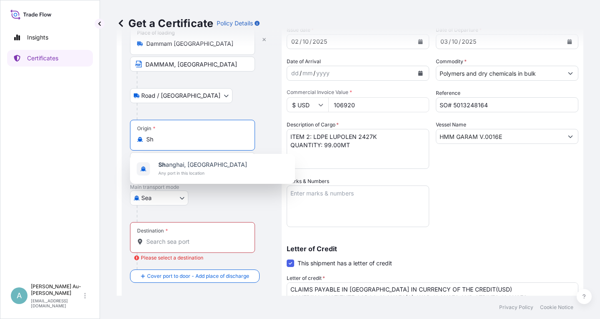
type input "S"
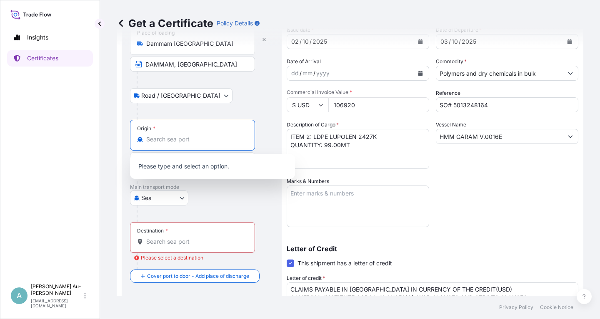
type input "[GEOGRAPHIC_DATA], [GEOGRAPHIC_DATA]"
click at [487, 198] on div "Shipment Details Issue date * 02 / 10 / 2025 Date of Departure * 03 / 10 / 2025…" at bounding box center [433, 212] width 292 height 437
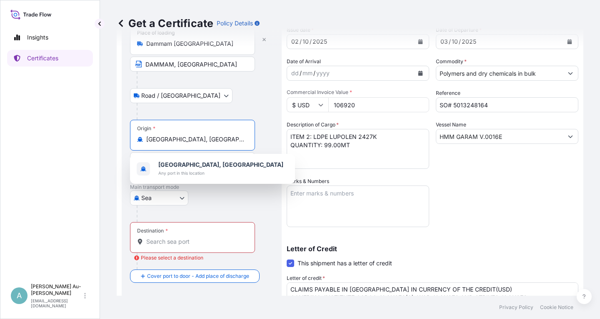
drag, startPoint x: 203, startPoint y: 142, endPoint x: 147, endPoint y: 144, distance: 55.9
click at [147, 144] on input "[GEOGRAPHIC_DATA], [GEOGRAPHIC_DATA]" at bounding box center [195, 139] width 98 height 8
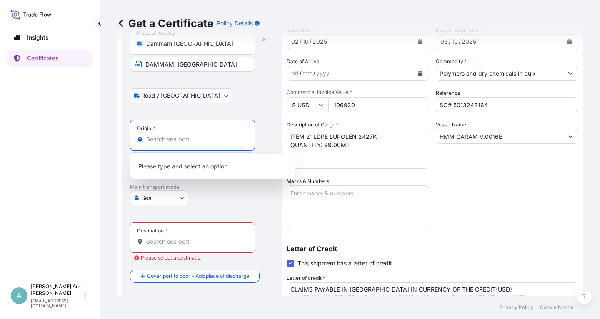
type input "[GEOGRAPHIC_DATA], [GEOGRAPHIC_DATA]"
click at [195, 168] on p "Please type and select an option." at bounding box center [212, 166] width 158 height 18
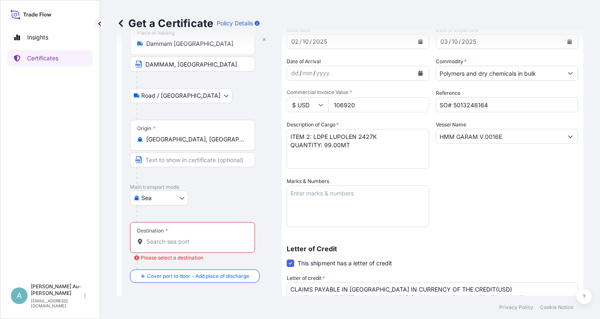
click at [138, 141] on icon at bounding box center [140, 139] width 6 height 5
click at [146, 141] on input "[GEOGRAPHIC_DATA], [GEOGRAPHIC_DATA]" at bounding box center [195, 139] width 98 height 8
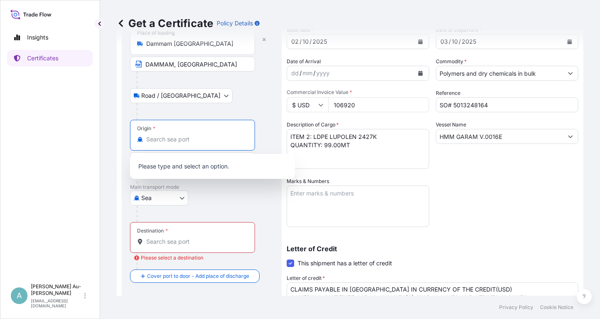
type input "[GEOGRAPHIC_DATA], [GEOGRAPHIC_DATA]"
drag, startPoint x: 163, startPoint y: 240, endPoint x: 174, endPoint y: 243, distance: 10.7
click at [168, 243] on input "Destination * Please select a destination" at bounding box center [195, 242] width 98 height 8
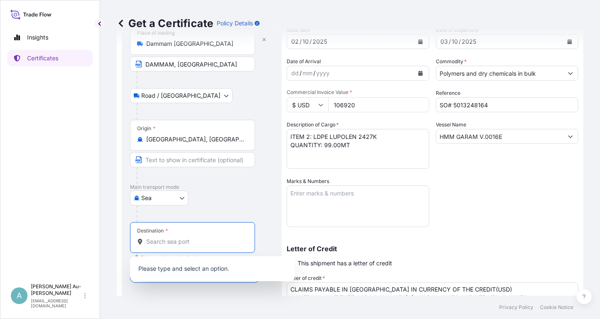
click at [497, 202] on div "Shipment Details Issue date * 02 / 10 / 2025 Date of Departure * 03 / 10 / 2025…" at bounding box center [433, 212] width 292 height 437
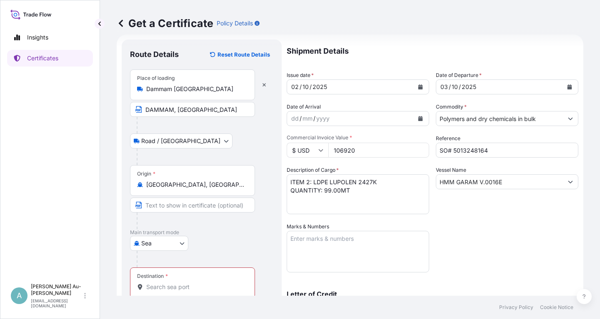
scroll to position [0, 0]
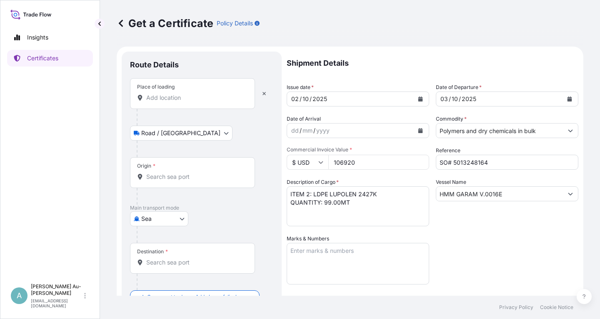
click at [156, 102] on div "Place of loading" at bounding box center [192, 93] width 125 height 31
click at [156, 102] on input "Place of loading" at bounding box center [195, 98] width 98 height 8
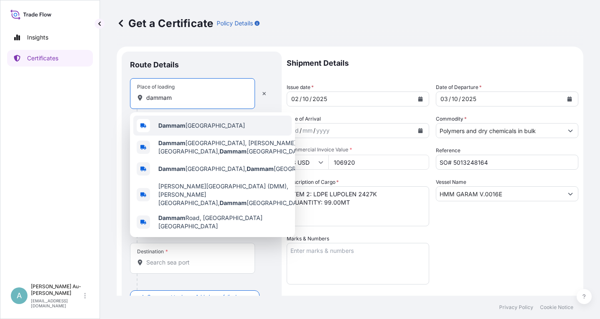
click at [176, 127] on b "Dammam" at bounding box center [171, 125] width 27 height 7
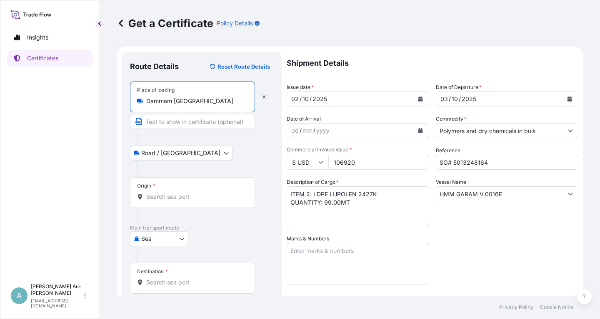
type input "Dammam [GEOGRAPHIC_DATA]"
click at [179, 124] on input "Text to appear on certificate" at bounding box center [192, 121] width 125 height 15
drag, startPoint x: 460, startPoint y: 236, endPoint x: 235, endPoint y: 235, distance: 225.4
click at [457, 234] on div "Shipment Details Issue date * 02 / 10 / 2025 Date of Departure * 03 / 10 / 2025…" at bounding box center [433, 270] width 292 height 437
click at [165, 124] on input "Text to appear on certificate" at bounding box center [192, 121] width 125 height 15
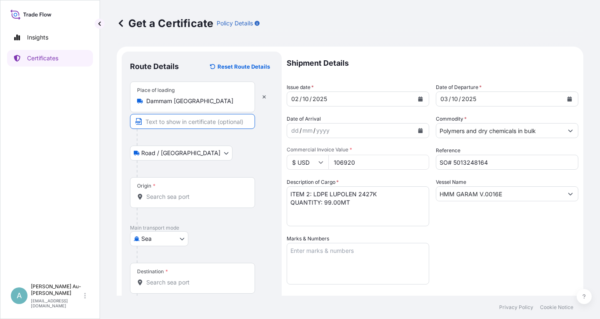
paste input "DAMMAM, [GEOGRAPHIC_DATA]"
type input "DAMMAM, [GEOGRAPHIC_DATA]"
click at [231, 153] on div "Road / Inland Road / Inland" at bounding box center [201, 153] width 143 height 15
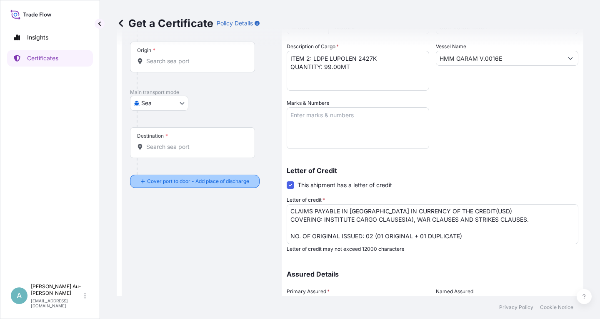
scroll to position [150, 0]
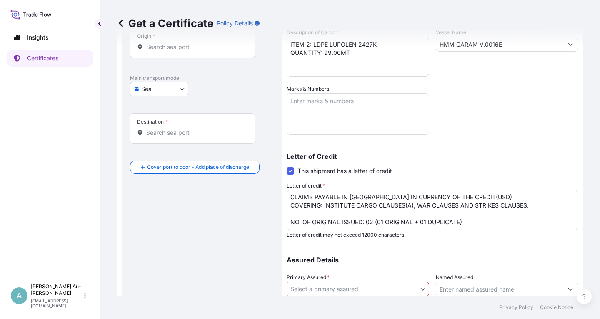
click at [527, 136] on div "Shipment Details Issue date * 02 / 10 / 2025 Date of Departure * 03 / 10 / 2025…" at bounding box center [433, 120] width 292 height 437
click at [212, 121] on div "Destination *" at bounding box center [192, 128] width 125 height 31
click at [212, 129] on input "Destination *" at bounding box center [195, 133] width 98 height 8
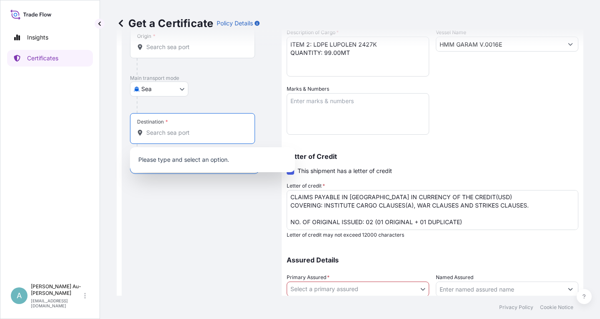
paste input "[GEOGRAPHIC_DATA], [GEOGRAPHIC_DATA]"
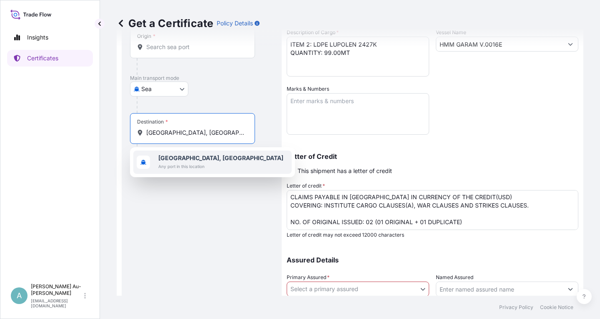
click at [196, 167] on span "Any port in this location" at bounding box center [220, 166] width 125 height 8
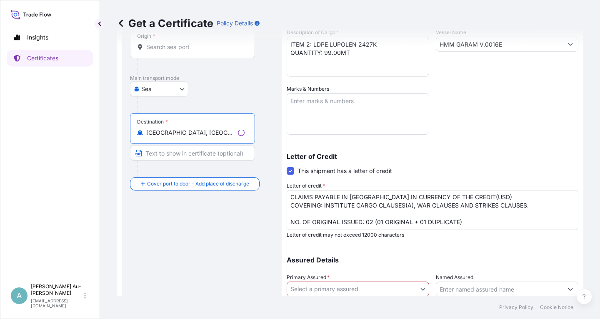
type input "[GEOGRAPHIC_DATA], [GEOGRAPHIC_DATA]"
click at [157, 155] on input "Text to appear on certificate" at bounding box center [192, 153] width 125 height 15
paste input "[GEOGRAPHIC_DATA], [GEOGRAPHIC_DATA]"
type input "[GEOGRAPHIC_DATA], [GEOGRAPHIC_DATA]"
click at [509, 104] on div "Shipment Details Issue date * 02 / 10 / 2025 Date of Departure * 03 / 10 / 2025…" at bounding box center [433, 120] width 292 height 437
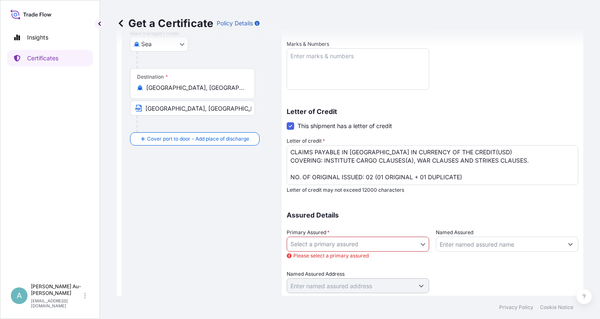
scroll to position [216, 0]
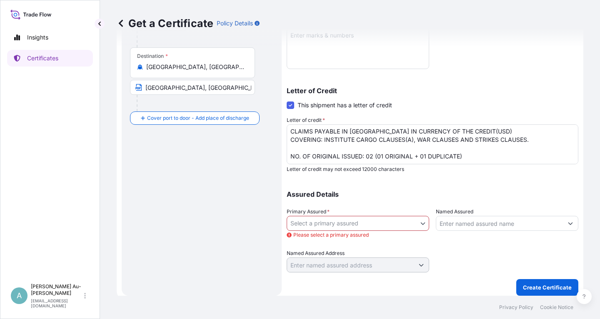
click at [386, 177] on div "Shipment Details Issue date * 02 / 10 / 2025 Date of Departure * 03 / 10 / 2025…" at bounding box center [433, 54] width 292 height 437
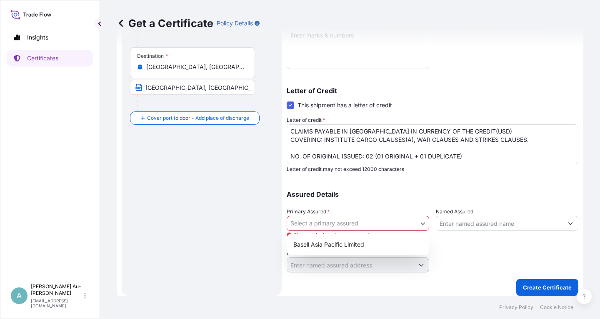
click at [421, 222] on body "Insights Certificates A Alice Au-yeung aauyeung+lyondell@tradetechnologies.com …" at bounding box center [300, 159] width 600 height 319
click at [410, 250] on div "Basell Asia Pacific Limited" at bounding box center [358, 244] width 136 height 15
select select "32034"
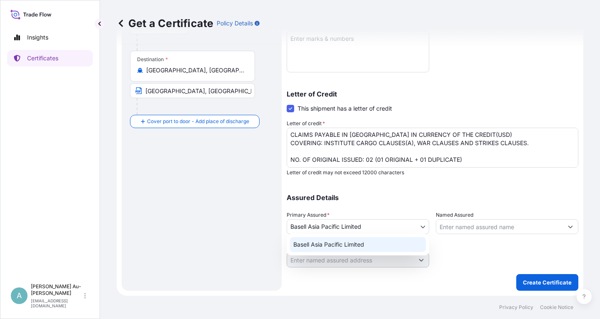
scroll to position [207, 0]
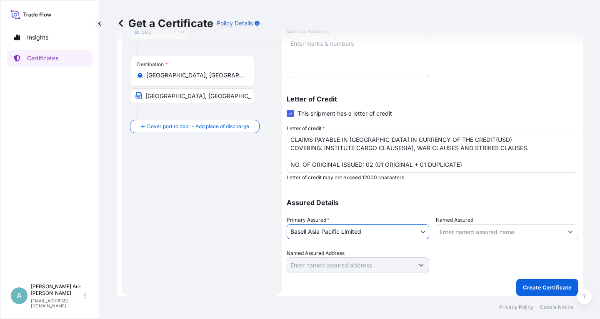
click at [441, 199] on div "Assured Details Primary Assured * Basell Asia Pacific Limited Basell Asia Pacif…" at bounding box center [433, 231] width 292 height 83
click at [417, 204] on p "Assured Details" at bounding box center [433, 203] width 292 height 7
click at [528, 288] on p "Create Certificate" at bounding box center [547, 288] width 49 height 8
click at [534, 293] on button "Create Certificate" at bounding box center [547, 288] width 62 height 17
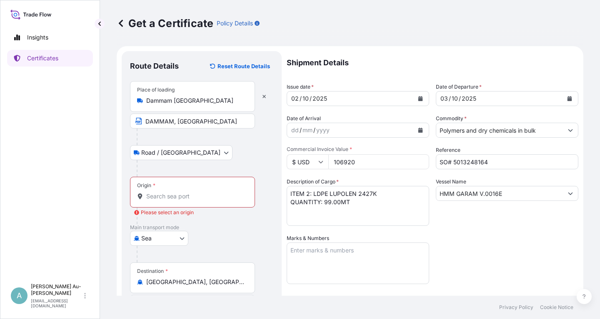
scroll to position [0, 0]
click at [473, 242] on div "Shipment Details Issue date * 02 / 10 / 2025 Date of Departure * 03 / 10 / 2025…" at bounding box center [433, 266] width 292 height 429
click at [184, 155] on body "Insights Certificates A Alice Au-yeung aauyeung+lyondell@tradetechnologies.com …" at bounding box center [300, 159] width 600 height 319
click at [143, 198] on div at bounding box center [192, 197] width 111 height 8
click at [146, 198] on input "Origin * Please select an origin" at bounding box center [195, 197] width 98 height 8
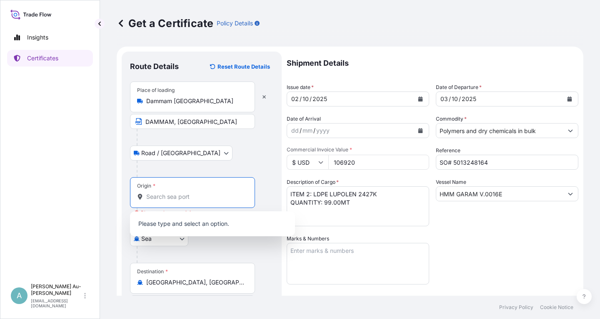
click at [137, 198] on icon at bounding box center [140, 197] width 6 height 6
click at [146, 198] on input "Origin * Please select an origin" at bounding box center [195, 197] width 98 height 8
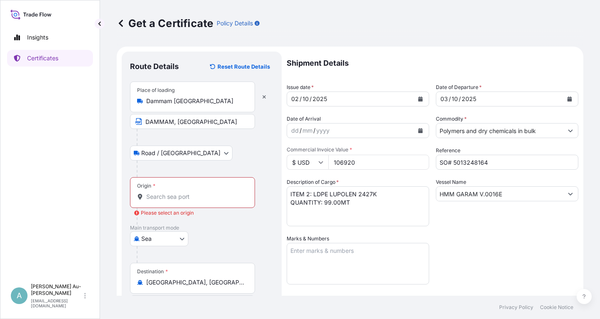
click at [233, 232] on div "Sea Air Road Sea" at bounding box center [201, 239] width 143 height 15
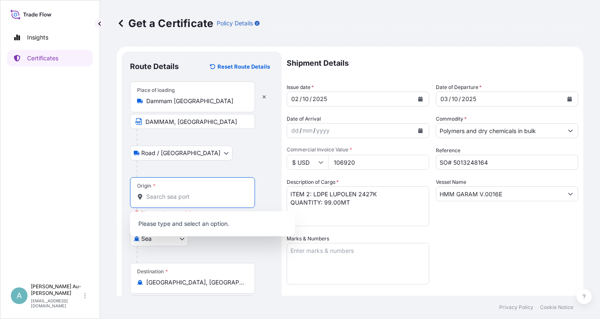
click at [161, 193] on input "Origin * Please select an origin" at bounding box center [195, 197] width 98 height 8
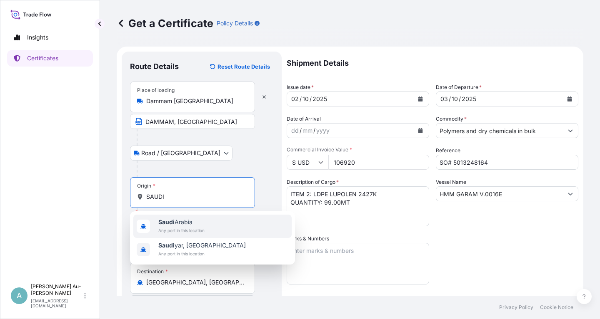
click at [175, 225] on span "Saudi Arabia" at bounding box center [181, 222] width 46 height 8
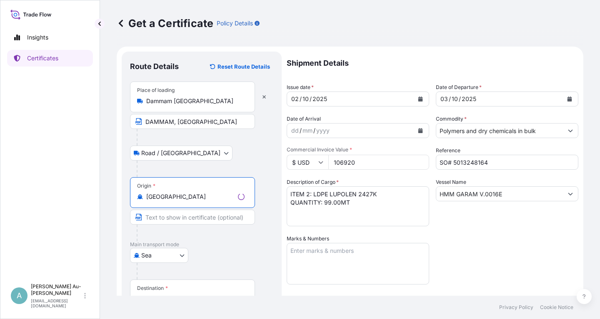
type input "Saudi Arabia"
drag, startPoint x: 471, startPoint y: 247, endPoint x: 462, endPoint y: 239, distance: 12.4
click at [464, 242] on div "Shipment Details Issue date * 02 / 10 / 2025 Date of Departure * 03 / 10 / 2025…" at bounding box center [433, 266] width 292 height 429
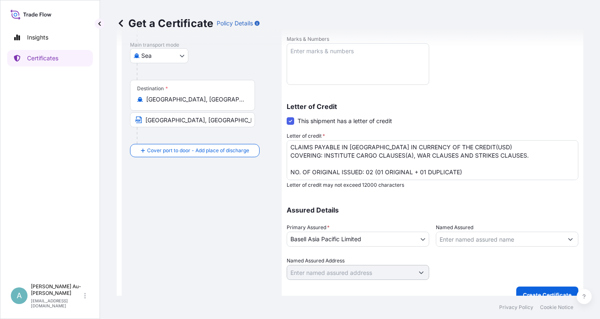
scroll to position [207, 0]
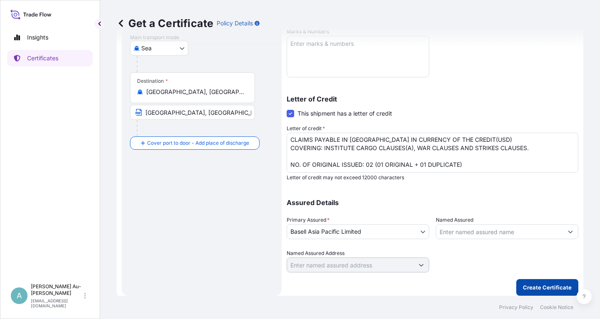
click at [530, 290] on p "Create Certificate" at bounding box center [547, 288] width 49 height 8
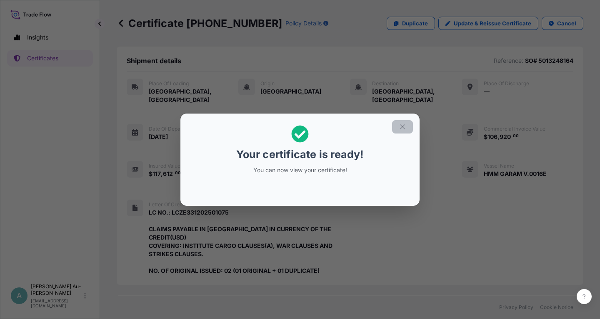
click at [402, 127] on icon "button" at bounding box center [402, 127] width 5 height 5
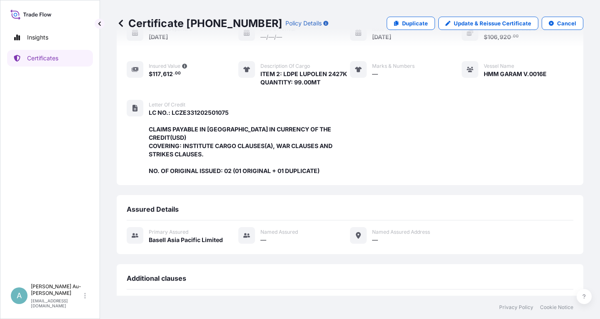
scroll to position [221, 0]
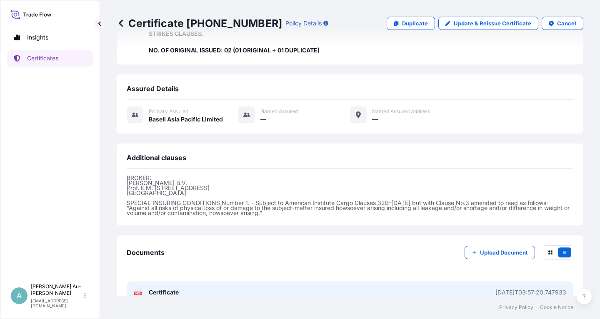
click at [216, 282] on link "PDF Certificate 2025-10-09T03:57:20.747933" at bounding box center [350, 293] width 447 height 22
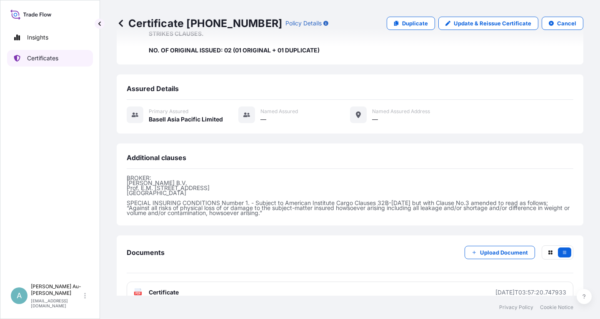
click at [45, 60] on p "Certificates" at bounding box center [42, 58] width 31 height 8
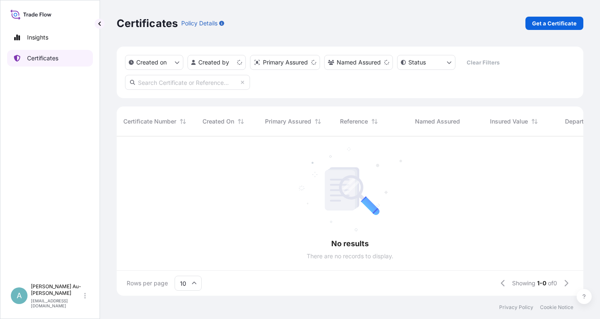
scroll to position [164, 467]
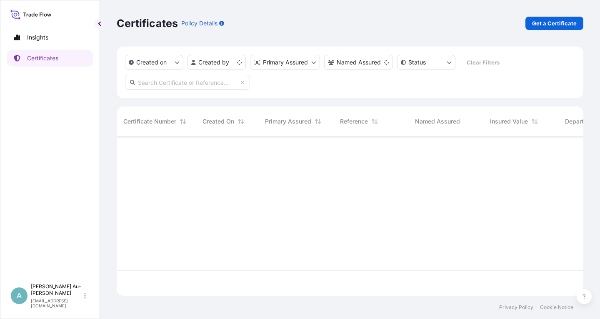
click at [210, 85] on input "text" at bounding box center [187, 82] width 125 height 15
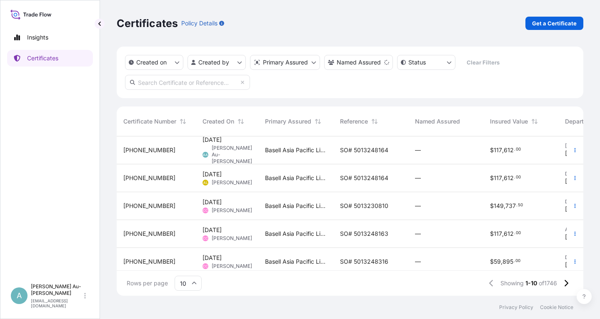
click at [346, 180] on span "SO# 5013248164" at bounding box center [364, 178] width 48 height 8
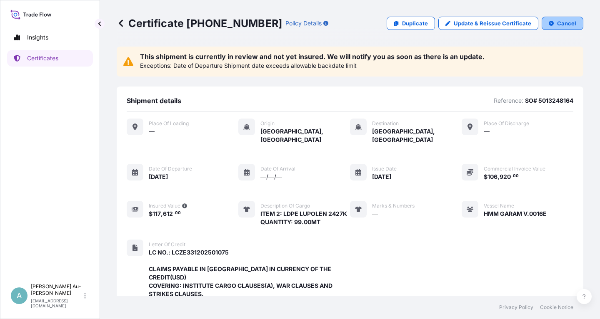
click at [569, 24] on p "Cancel" at bounding box center [566, 23] width 19 height 8
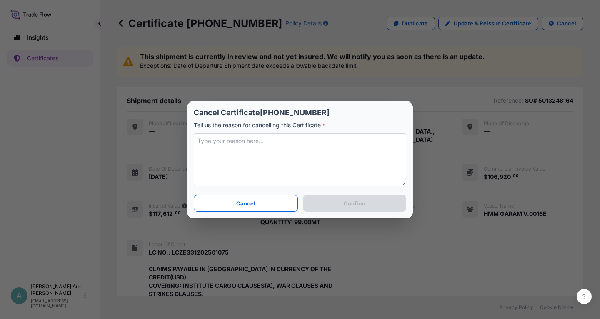
click at [233, 158] on textarea at bounding box center [300, 159] width 212 height 53
type textarea "T"
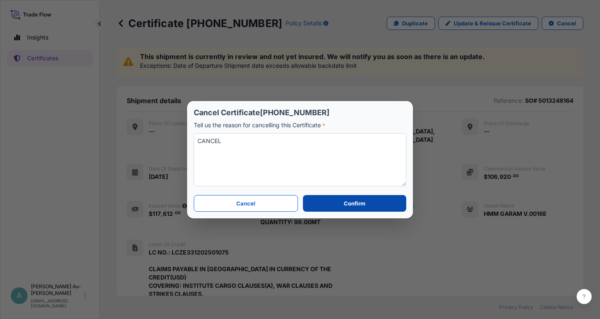
type textarea "CANCEL"
click at [344, 207] on p "Confirm" at bounding box center [355, 204] width 22 height 8
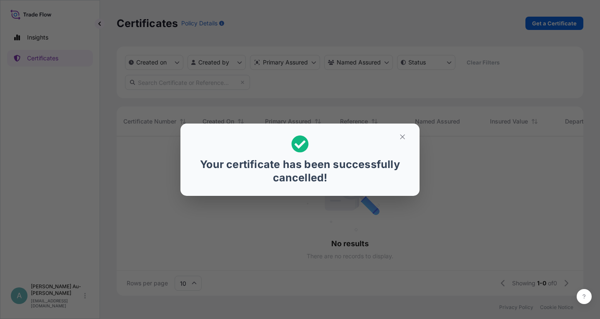
scroll to position [164, 467]
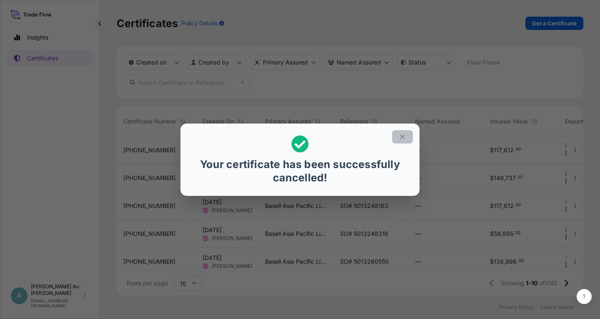
click at [401, 137] on icon "button" at bounding box center [402, 136] width 7 height 7
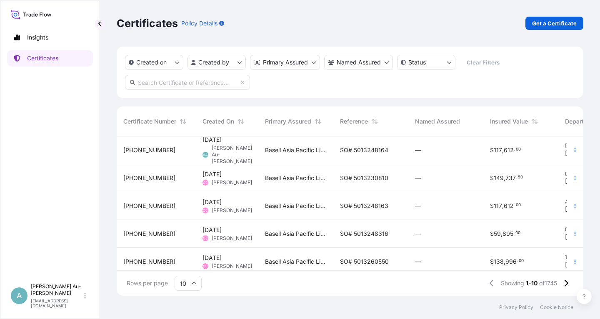
click at [344, 151] on span "SO# 5013248164" at bounding box center [364, 150] width 48 height 8
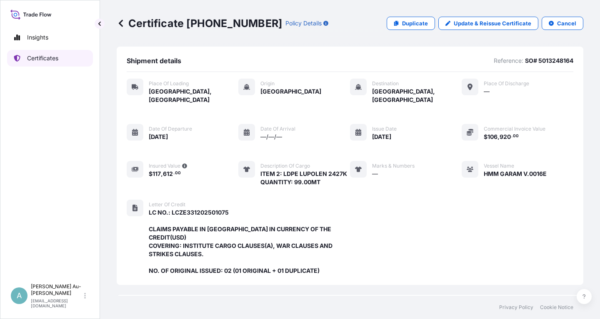
click at [35, 58] on p "Certificates" at bounding box center [42, 58] width 31 height 8
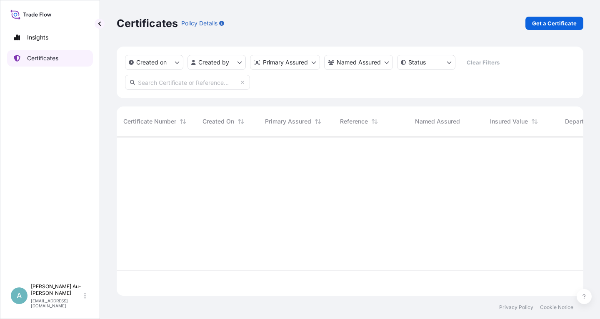
scroll to position [164, 467]
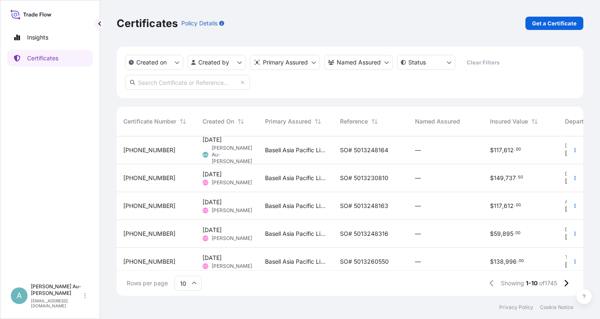
click at [306, 185] on div "Basell Asia Pacific Limited" at bounding box center [295, 179] width 75 height 28
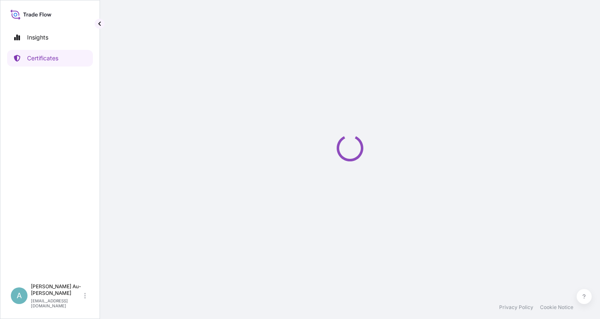
click at [306, 185] on div "Loading" at bounding box center [350, 148] width 467 height 296
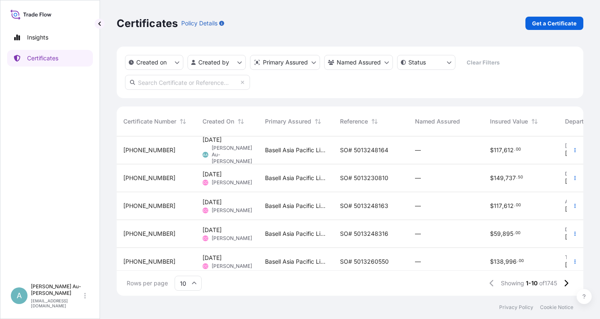
scroll to position [145, 0]
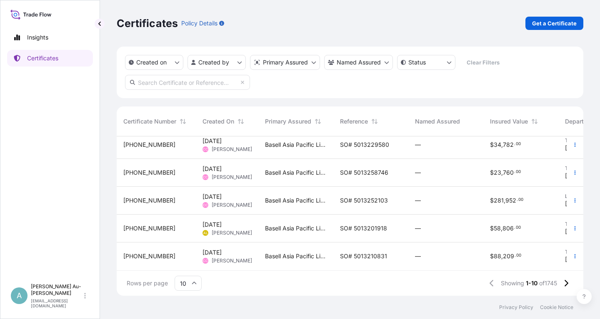
click at [349, 172] on span "SO# 5013258746" at bounding box center [364, 173] width 48 height 8
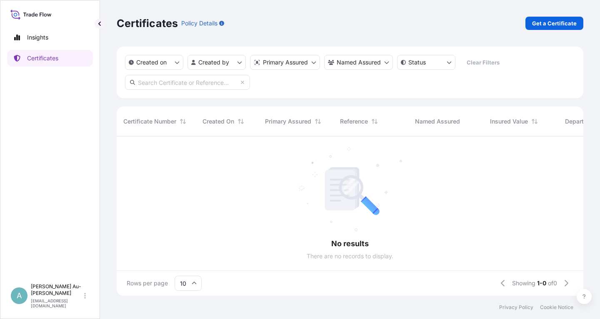
scroll to position [164, 467]
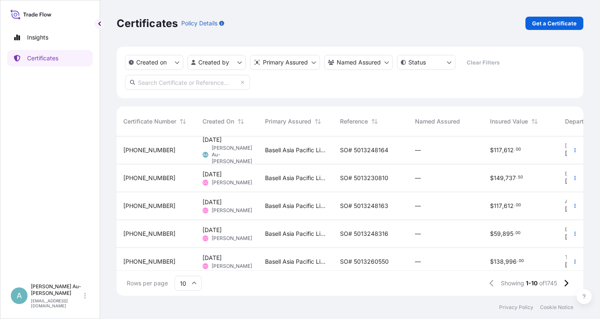
click at [356, 150] on span "SO# 5013248164" at bounding box center [364, 150] width 48 height 8
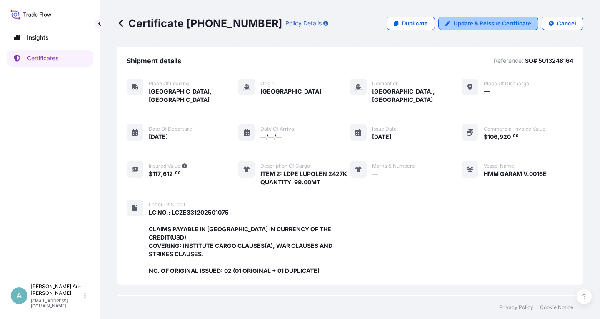
click at [492, 25] on p "Update & Reissue Certificate" at bounding box center [492, 23] width 77 height 8
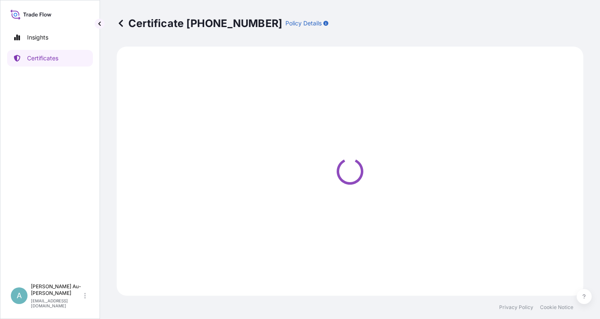
select select "Road / [GEOGRAPHIC_DATA]"
select select "Sea"
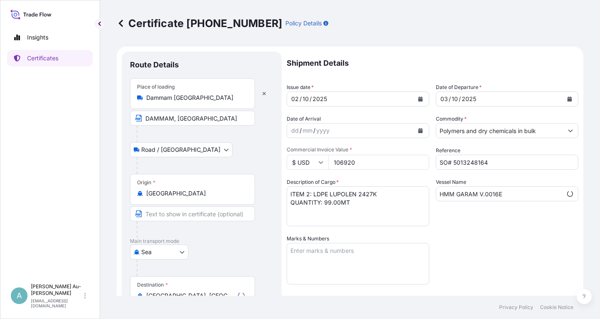
select select "32034"
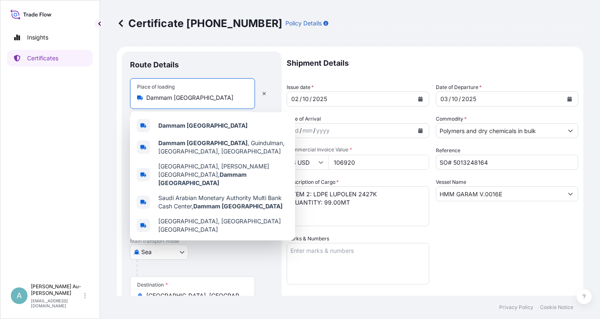
drag, startPoint x: 212, startPoint y: 97, endPoint x: 139, endPoint y: 100, distance: 73.0
click at [146, 100] on input "Dammam [GEOGRAPHIC_DATA]" at bounding box center [195, 98] width 98 height 8
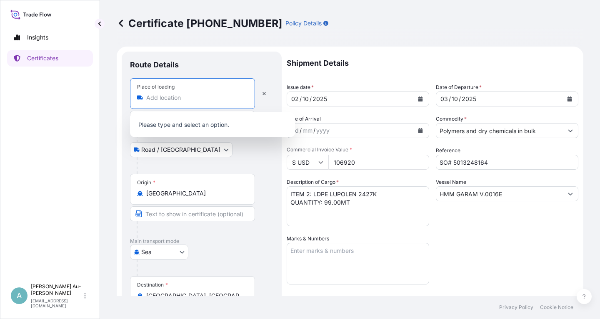
type input "Dammam [GEOGRAPHIC_DATA]"
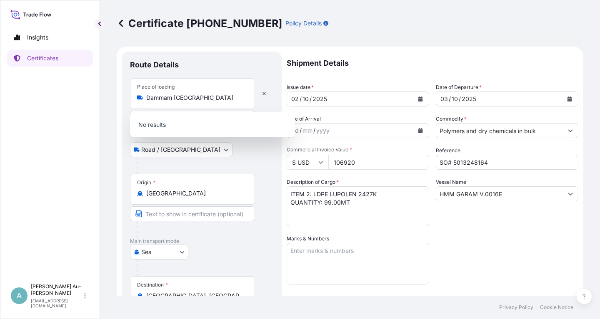
click at [257, 167] on div at bounding box center [205, 165] width 137 height 17
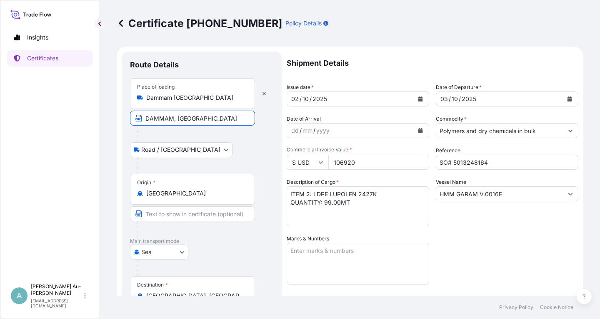
drag, startPoint x: 234, startPoint y: 121, endPoint x: 142, endPoint y: 122, distance: 91.6
click at [142, 122] on input "DAMMAM, [GEOGRAPHIC_DATA]" at bounding box center [192, 118] width 125 height 15
click at [215, 163] on div at bounding box center [205, 165] width 137 height 17
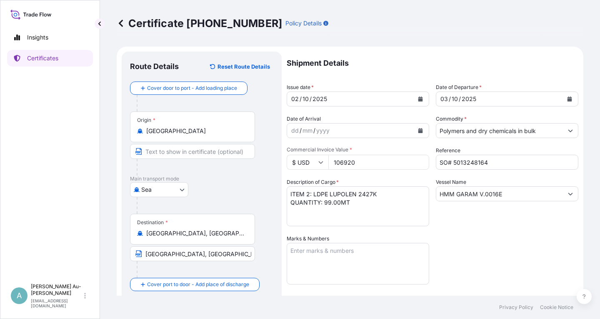
click at [173, 152] on input "Text to appear on certificate" at bounding box center [192, 151] width 125 height 15
click at [450, 242] on div "Shipment Details Issue date * 02 / 10 / 2025 Date of Departure * 03 / 10 / 2025…" at bounding box center [433, 266] width 292 height 429
click at [164, 152] on input "Text to appear on certificate" at bounding box center [192, 151] width 125 height 15
paste input "DAMMAM, [GEOGRAPHIC_DATA]"
type input "DAMMAM, [GEOGRAPHIC_DATA]"
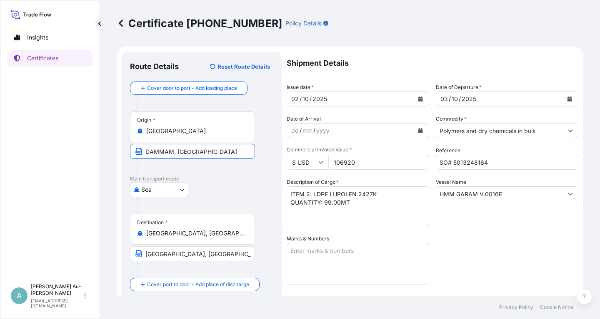
click at [513, 253] on div "Shipment Details Issue date * 02 / 10 / 2025 Date of Departure * 03 / 10 / 2025…" at bounding box center [433, 266] width 292 height 429
click at [230, 189] on div "Sea Air Road Sea" at bounding box center [201, 189] width 143 height 15
click at [473, 234] on div "Shipment Details Issue date * 02 / 10 / 2025 Date of Departure * 03 / 10 / 2025…" at bounding box center [433, 266] width 292 height 429
click at [419, 100] on icon "Calendar" at bounding box center [420, 99] width 5 height 5
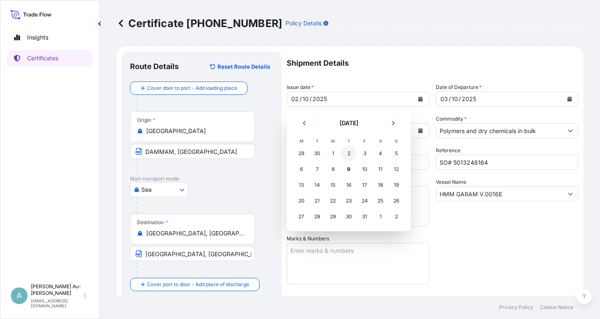
click at [345, 155] on div "2" at bounding box center [348, 153] width 15 height 15
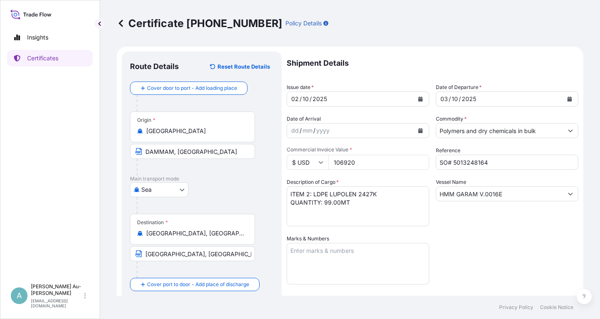
drag, startPoint x: 524, startPoint y: 276, endPoint x: 516, endPoint y: 271, distance: 9.9
click at [523, 275] on div "Shipment Details Issue date * 02 / 10 / 2025 Date of Departure * 03 / 10 / 2025…" at bounding box center [433, 266] width 292 height 429
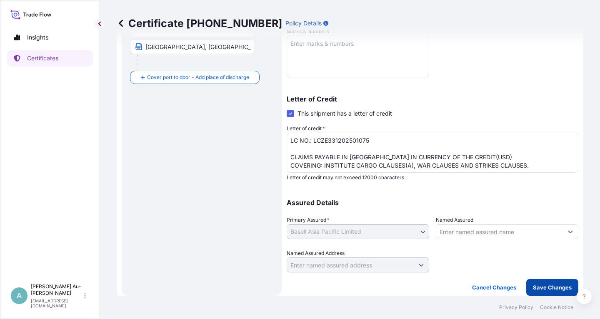
click at [545, 290] on p "Save Changes" at bounding box center [552, 288] width 39 height 8
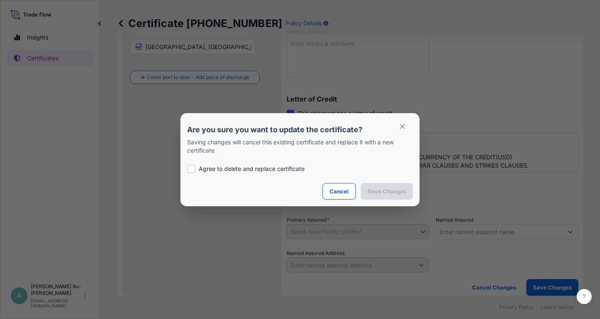
click at [213, 168] on p "Agree to delete and replace certificate" at bounding box center [252, 169] width 106 height 8
checkbox input "true"
click at [394, 191] on p "Save Changes" at bounding box center [386, 191] width 39 height 8
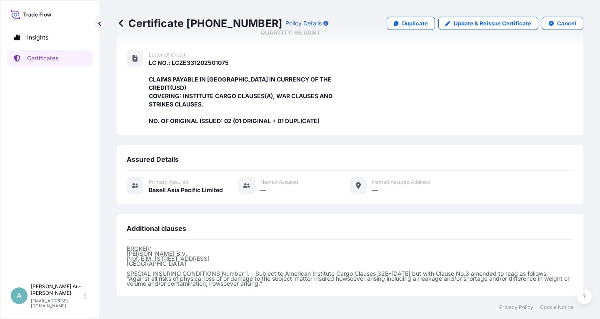
scroll to position [221, 0]
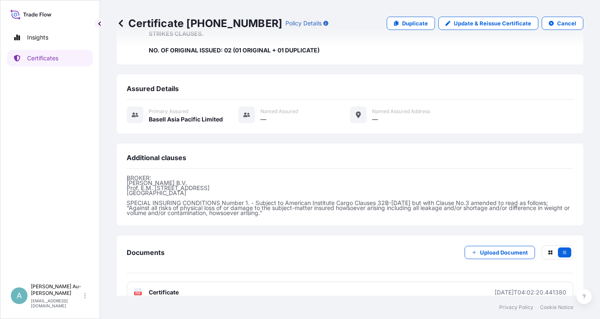
click at [220, 282] on link "PDF Certificate 2025-10-09T04:02:20.441380" at bounding box center [350, 293] width 447 height 22
click at [488, 25] on p "Update & Reissue Certificate" at bounding box center [492, 23] width 77 height 8
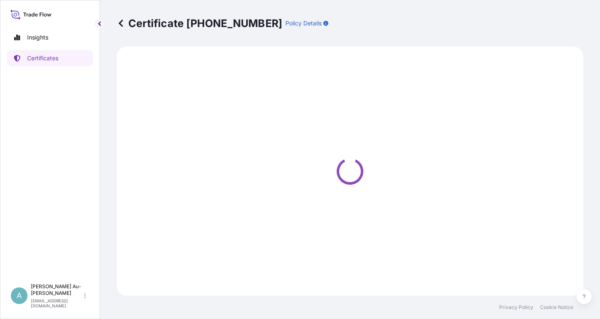
select select "Sea"
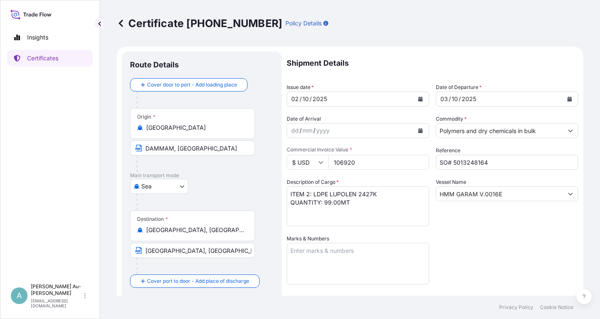
select select "32034"
click at [172, 151] on input "DAMMAM, [GEOGRAPHIC_DATA]" at bounding box center [192, 148] width 125 height 15
type input "DAMMAM PORT, SAUDI ARABIA"
click at [485, 227] on div "Shipment Details Issue date * 02 / 10 / 2025 Date of Departure * 03 / 10 / 2025…" at bounding box center [433, 266] width 292 height 429
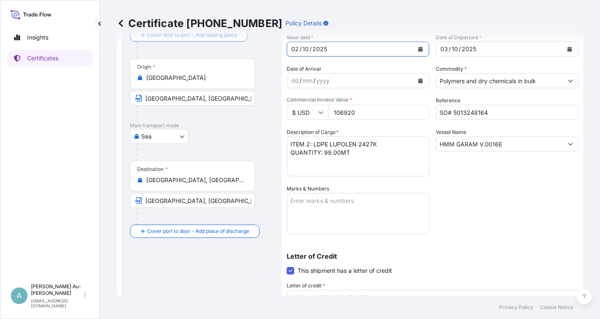
click at [422, 50] on icon "Calendar" at bounding box center [420, 49] width 5 height 5
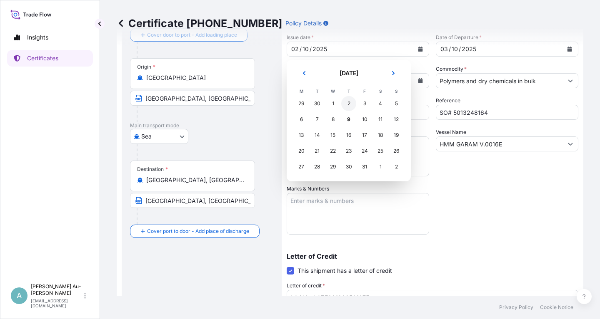
click at [349, 103] on div "2" at bounding box center [348, 103] width 15 height 15
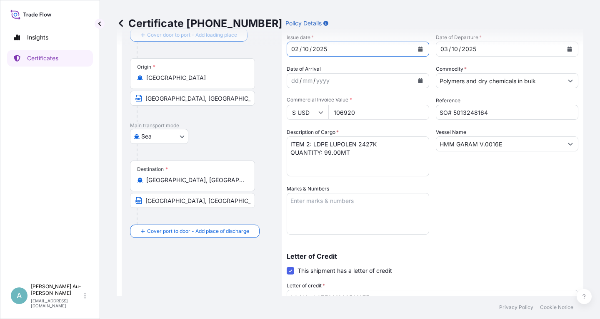
click at [475, 202] on div "Shipment Details Issue date * 02 / 10 / 2025 Date of Departure * 03 / 10 / 2025…" at bounding box center [433, 216] width 292 height 429
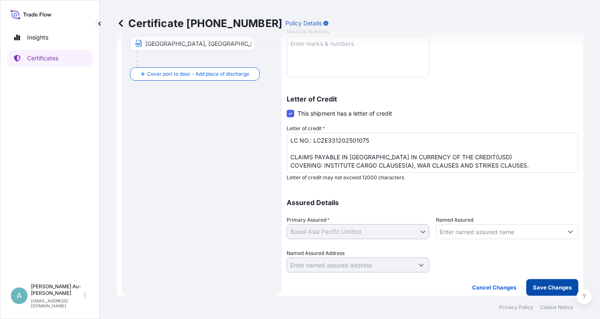
click at [542, 287] on p "Save Changes" at bounding box center [552, 288] width 39 height 8
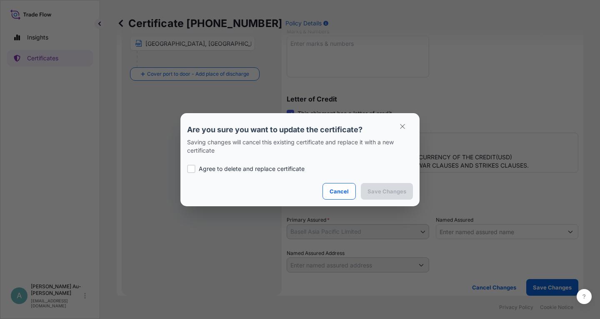
click at [230, 172] on p "Agree to delete and replace certificate" at bounding box center [252, 169] width 106 height 8
checkbox input "true"
click at [382, 193] on p "Save Changes" at bounding box center [386, 191] width 39 height 8
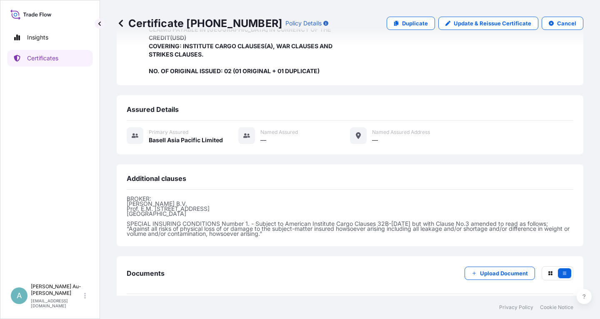
scroll to position [221, 0]
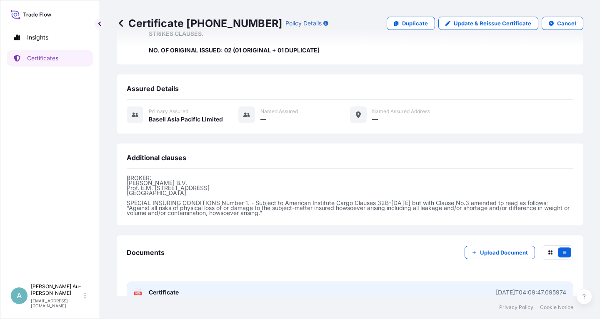
click at [225, 282] on link "PDF Certificate 2025-10-09T04:09:47.095974" at bounding box center [350, 293] width 447 height 22
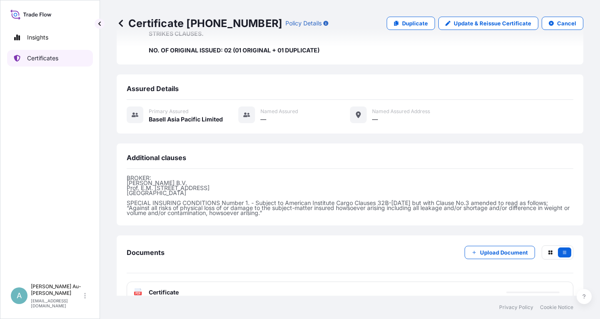
click at [51, 60] on p "Certificates" at bounding box center [42, 58] width 31 height 8
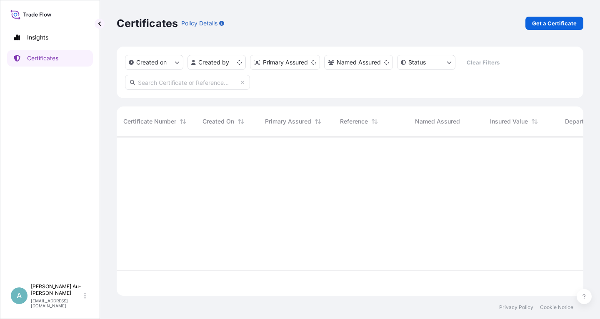
scroll to position [164, 467]
click at [190, 85] on input "text" at bounding box center [187, 82] width 125 height 15
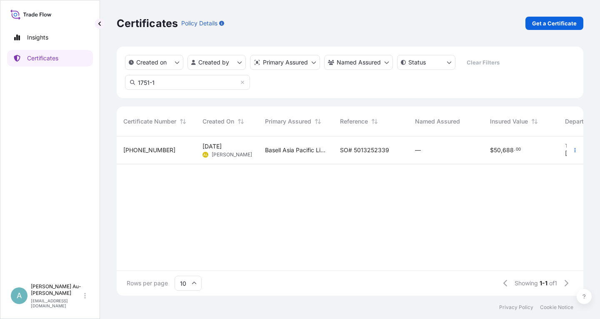
type input "1751-1"
click at [365, 152] on span "SO# 5013252339" at bounding box center [364, 150] width 49 height 8
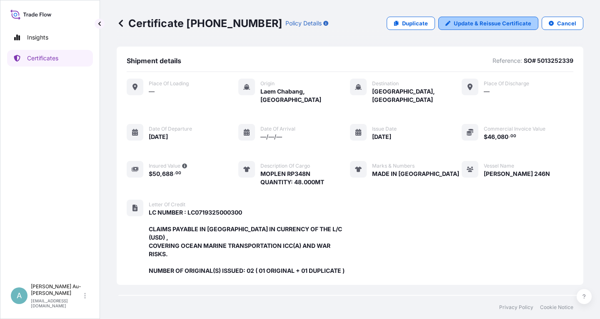
click at [472, 24] on p "Update & Reissue Certificate" at bounding box center [492, 23] width 77 height 8
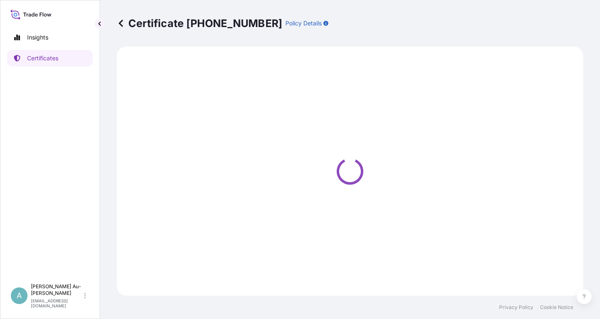
select select "Sea"
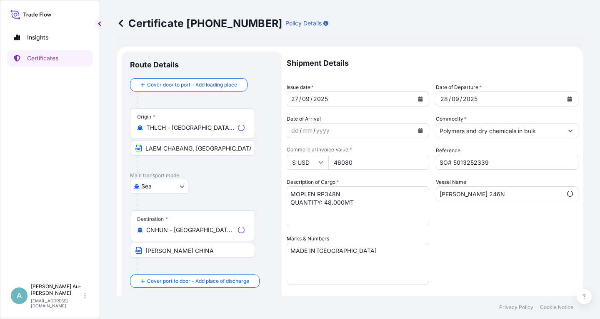
select select "32034"
click at [417, 101] on button "Calendar" at bounding box center [420, 98] width 13 height 13
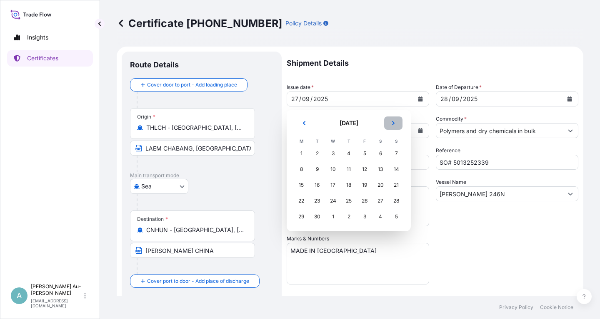
click at [398, 121] on button "Next" at bounding box center [393, 123] width 18 height 13
click at [302, 171] on div "6" at bounding box center [301, 169] width 15 height 15
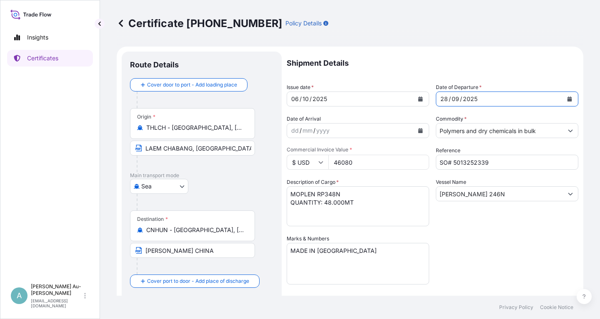
click at [569, 99] on icon "Calendar" at bounding box center [569, 99] width 5 height 5
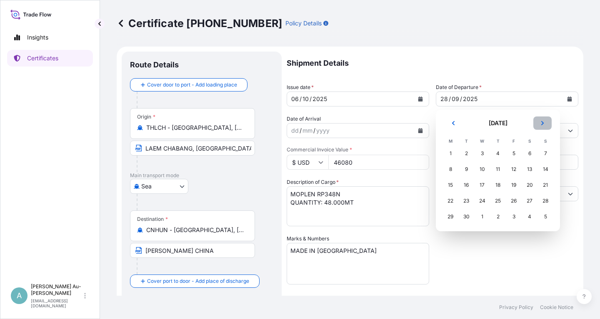
click at [544, 121] on icon "Next" at bounding box center [542, 123] width 5 height 5
click at [466, 171] on div "7" at bounding box center [466, 169] width 15 height 15
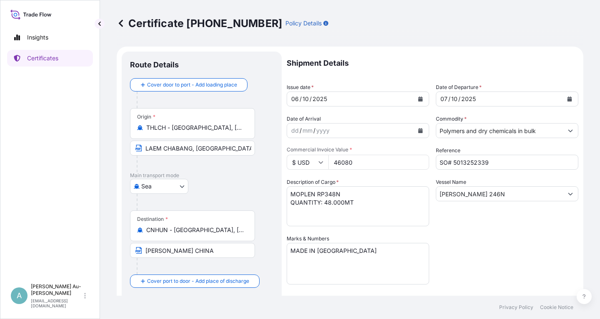
drag, startPoint x: 483, startPoint y: 260, endPoint x: 477, endPoint y: 255, distance: 8.5
click at [483, 260] on div "Shipment Details Issue date * 06 / 10 / 2025 Date of Departure * 07 / 10 / 2025…" at bounding box center [433, 266] width 292 height 429
click at [169, 251] on input "HUANG PU CHINA" at bounding box center [192, 250] width 125 height 15
type input "HUANGPU CHINA"
drag, startPoint x: 532, startPoint y: 240, endPoint x: 529, endPoint y: 237, distance: 4.4
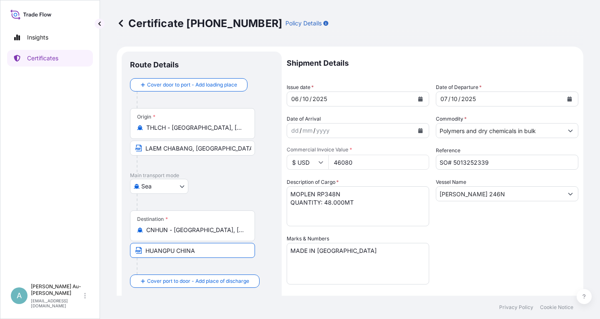
click at [530, 239] on div "Shipment Details Issue date * 06 / 10 / 2025 Date of Departure * 07 / 10 / 2025…" at bounding box center [433, 266] width 292 height 429
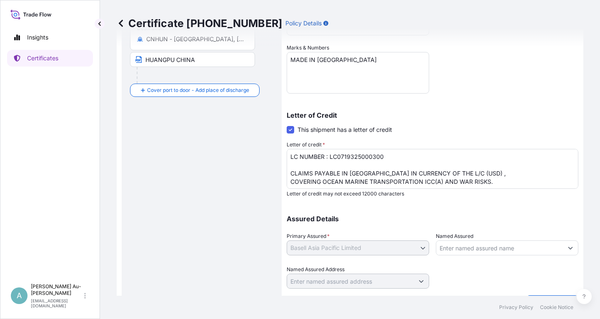
scroll to position [207, 0]
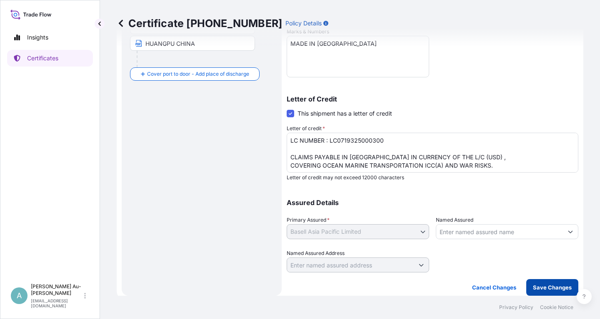
click at [538, 289] on p "Save Changes" at bounding box center [552, 288] width 39 height 8
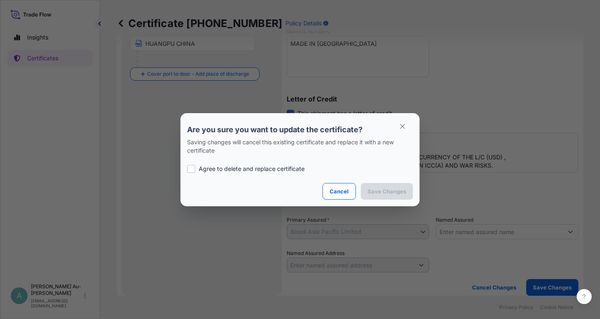
click at [248, 168] on p "Agree to delete and replace certificate" at bounding box center [252, 169] width 106 height 8
checkbox input "true"
click at [385, 190] on p "Save Changes" at bounding box center [386, 191] width 39 height 8
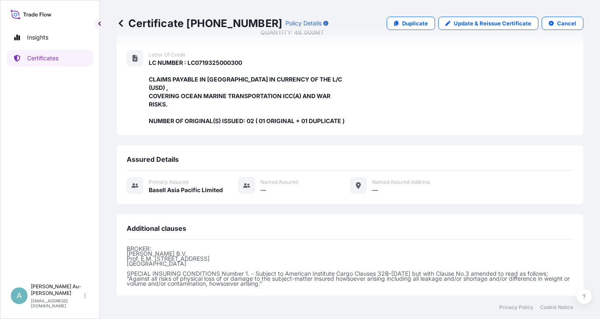
scroll to position [221, 0]
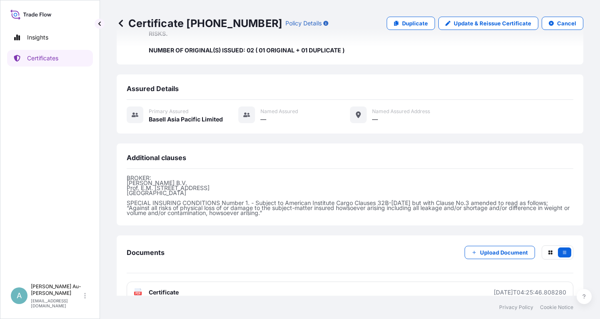
click at [219, 282] on link "PDF Certificate 2025-10-09T04:25:46.808280" at bounding box center [350, 293] width 447 height 22
